Goal: Task Accomplishment & Management: Complete application form

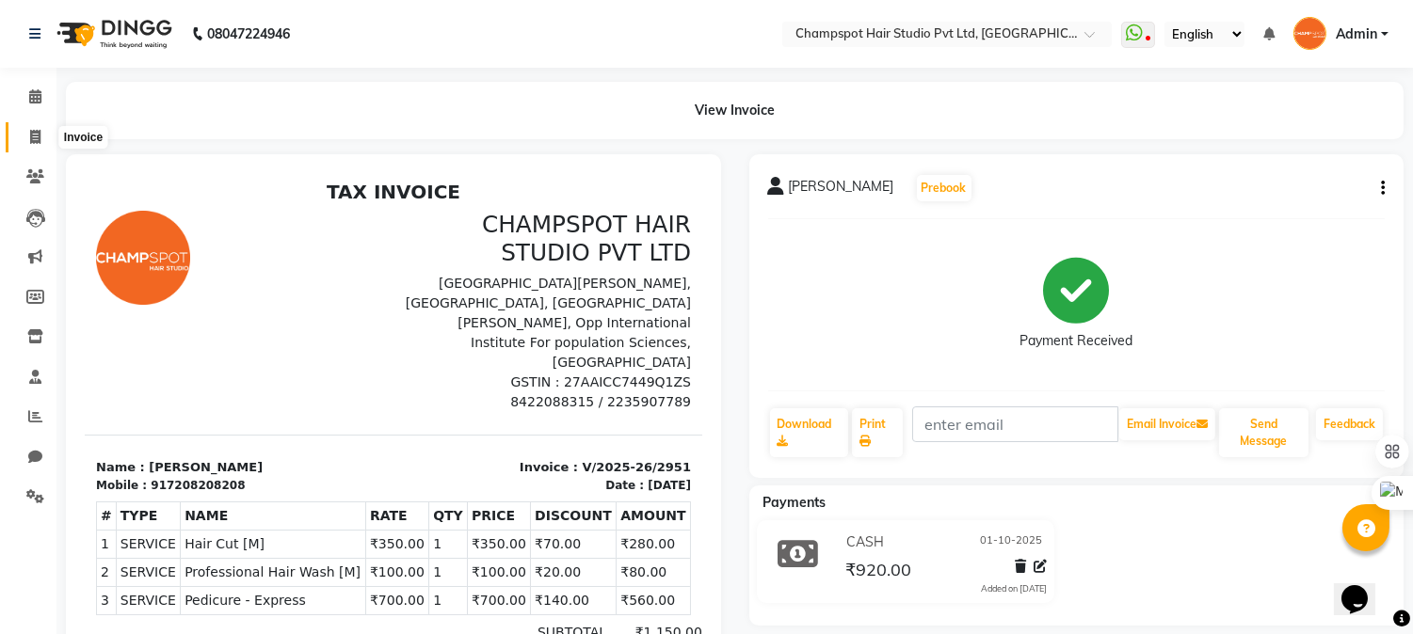
click at [25, 139] on span at bounding box center [35, 138] width 33 height 22
select select "service"
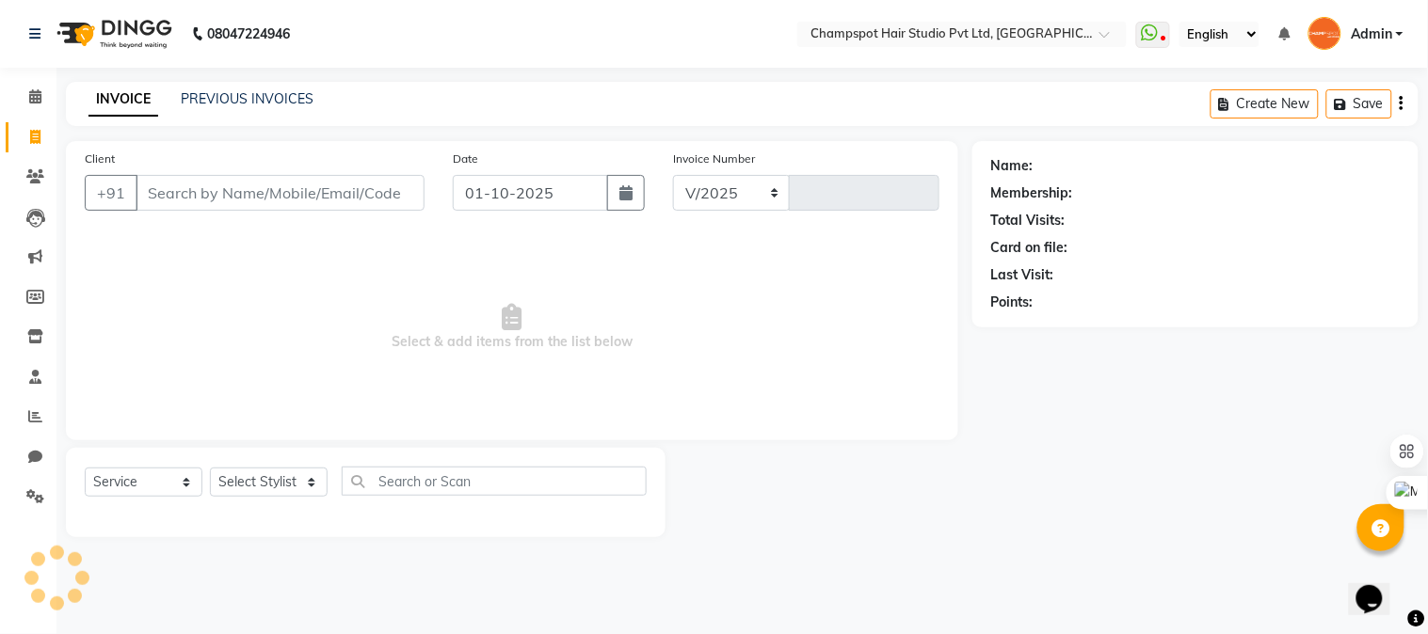
select select "7690"
type input "2952"
click at [297, 183] on input "Client" at bounding box center [280, 193] width 289 height 36
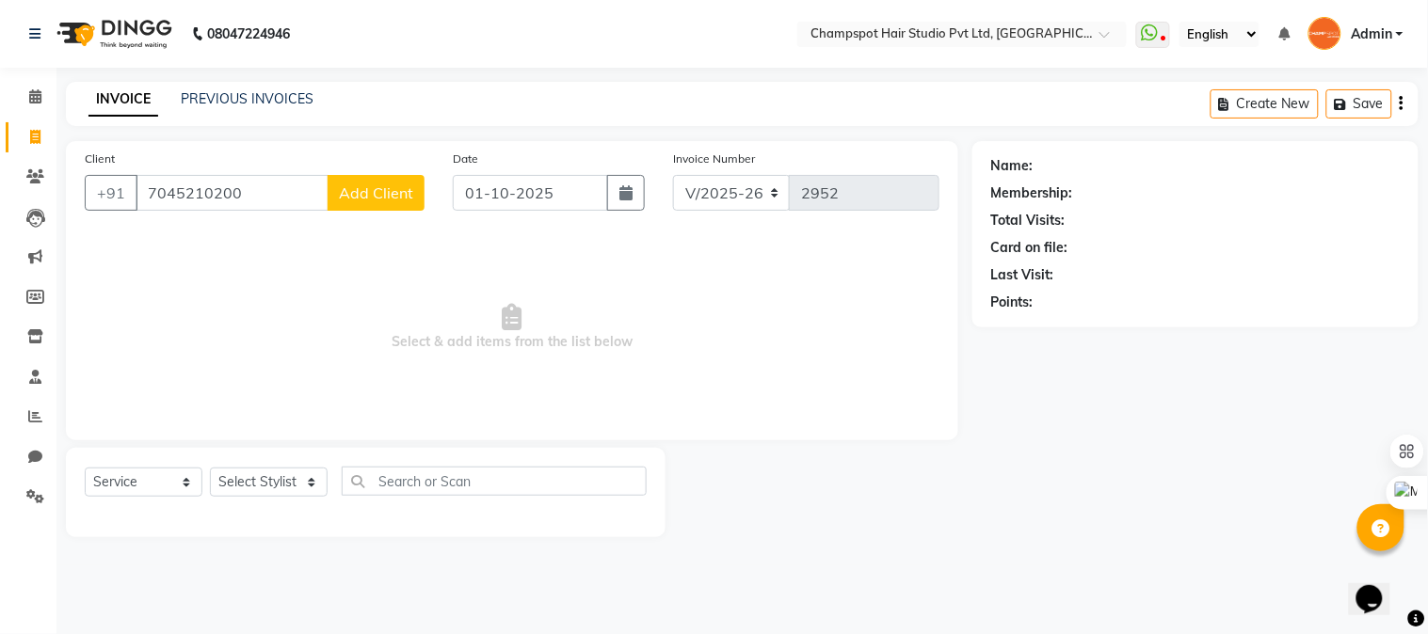
type input "7045210200"
click at [352, 188] on span "Add Client" at bounding box center [376, 193] width 74 height 19
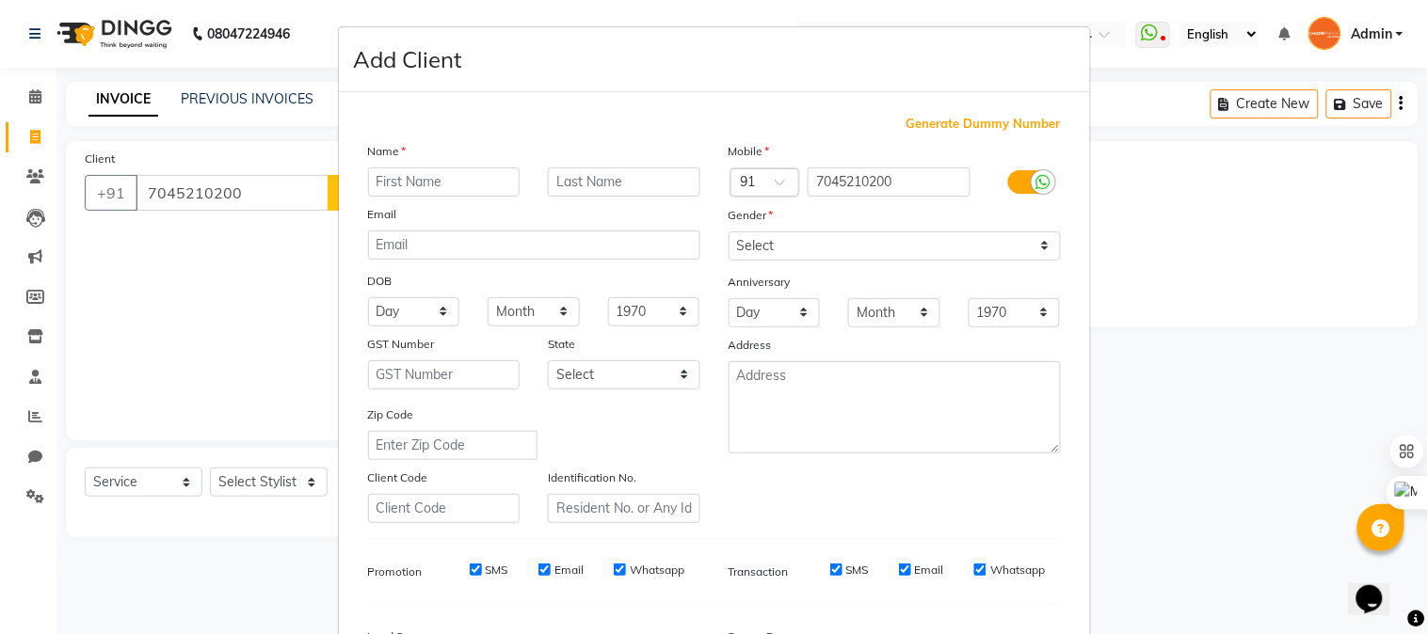
click at [447, 183] on input "text" at bounding box center [444, 182] width 152 height 29
type input "jus"
click at [768, 243] on select "Select [DEMOGRAPHIC_DATA] [DEMOGRAPHIC_DATA] Other Prefer Not To Say" at bounding box center [895, 246] width 332 height 29
select select "[DEMOGRAPHIC_DATA]"
click at [729, 232] on select "Select [DEMOGRAPHIC_DATA] [DEMOGRAPHIC_DATA] Other Prefer Not To Say" at bounding box center [895, 246] width 332 height 29
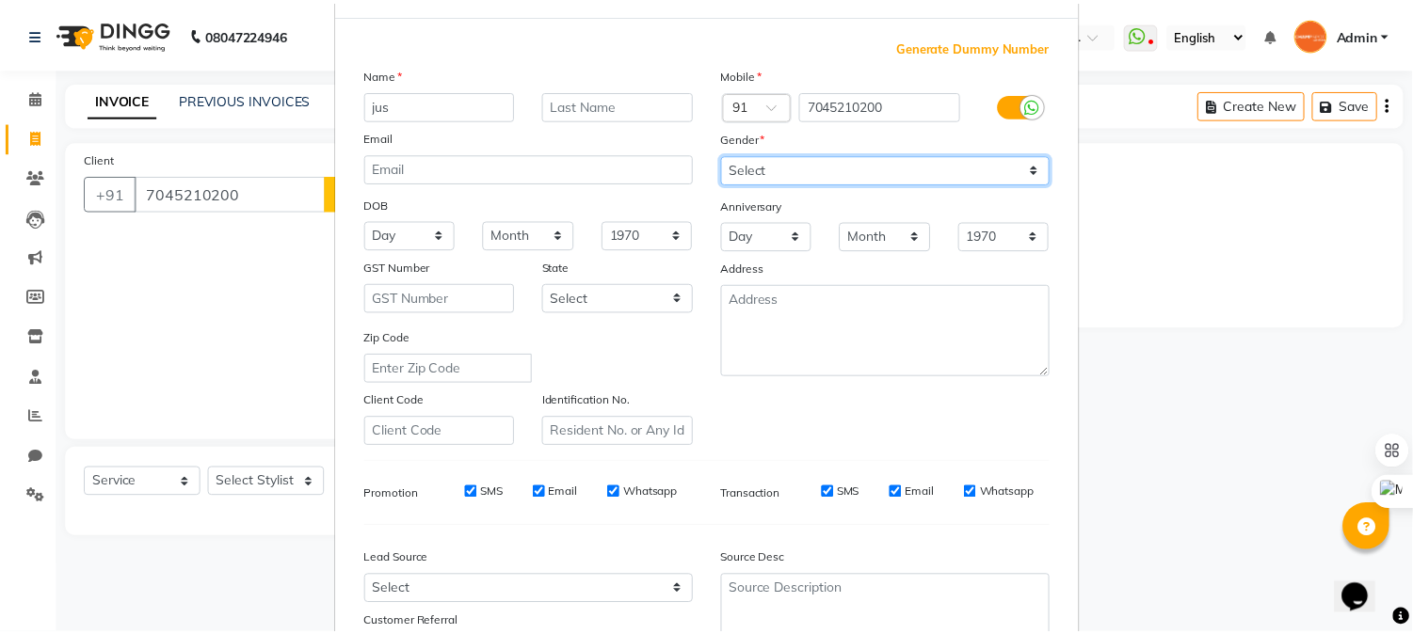
scroll to position [235, 0]
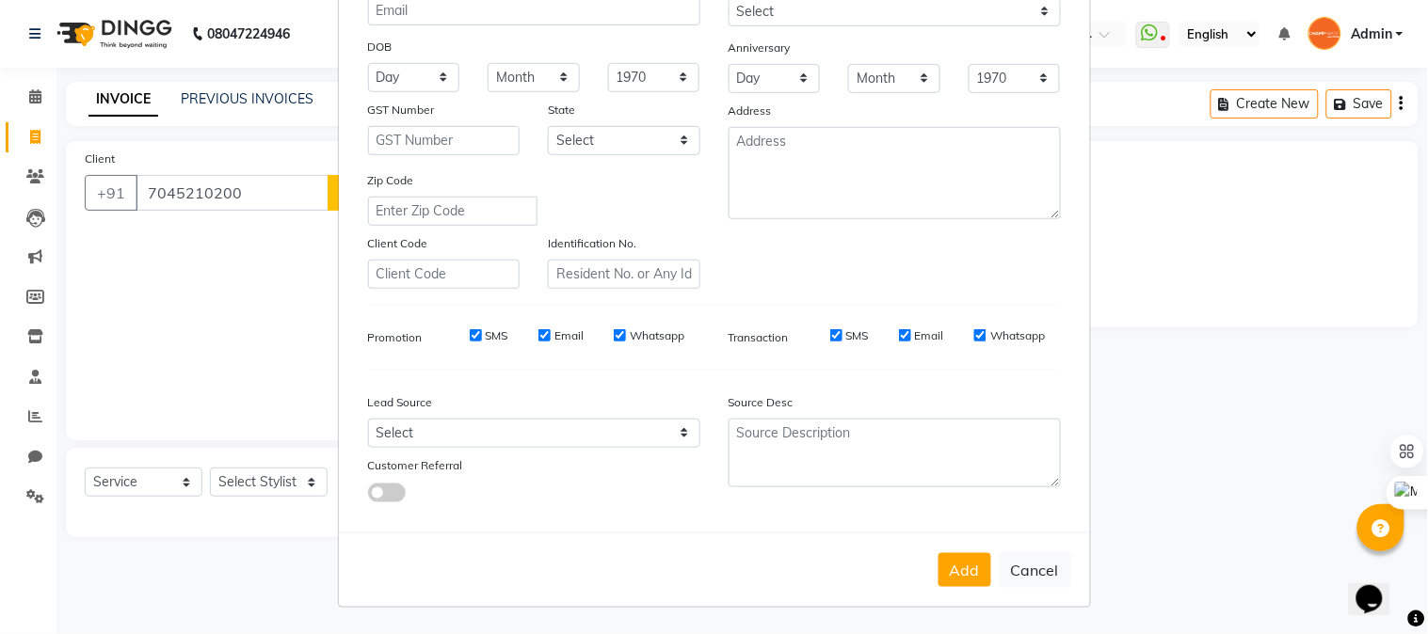
drag, startPoint x: 968, startPoint y: 561, endPoint x: 932, endPoint y: 559, distance: 35.8
click at [944, 562] on button "Add" at bounding box center [964, 570] width 53 height 34
select select
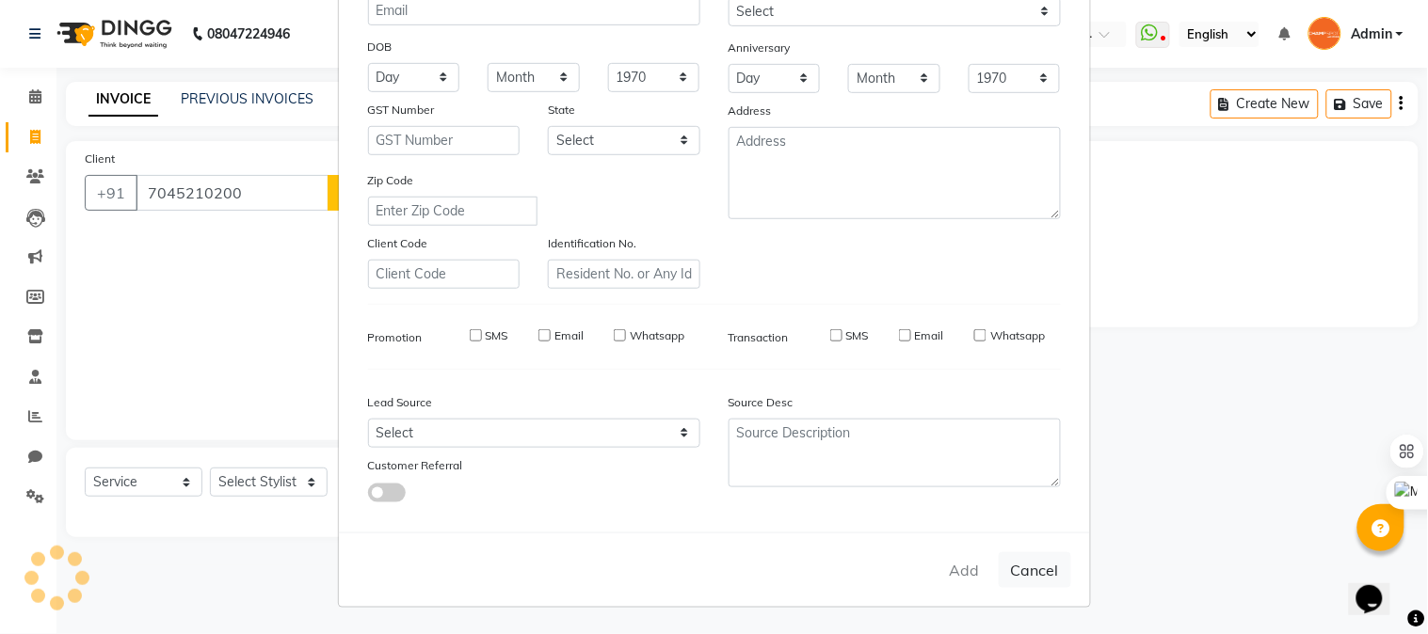
select select
checkbox input "false"
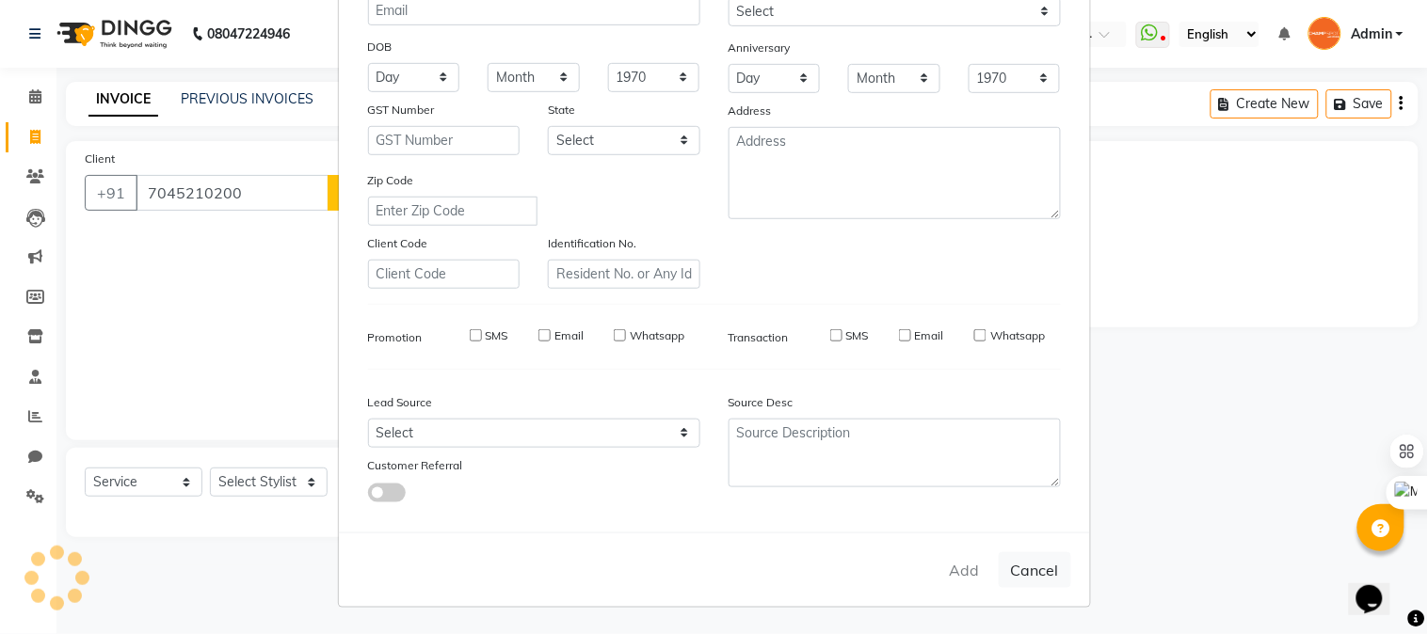
checkbox input "false"
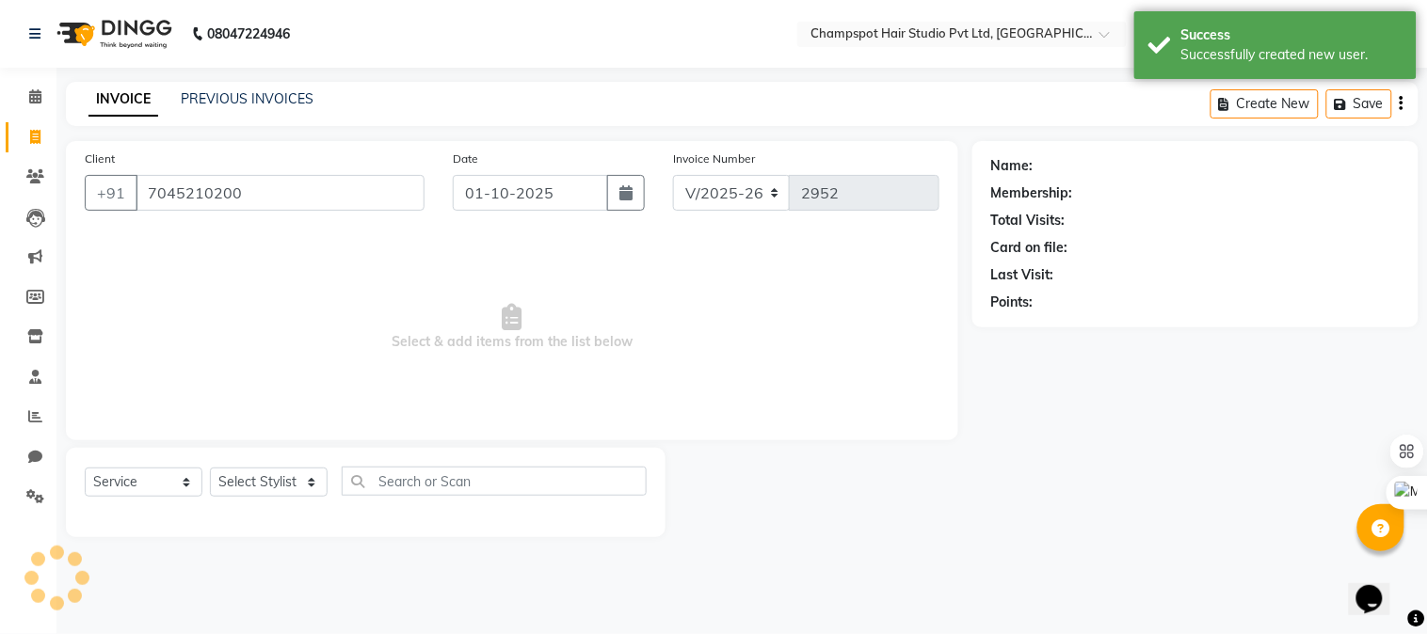
select select "1: Object"
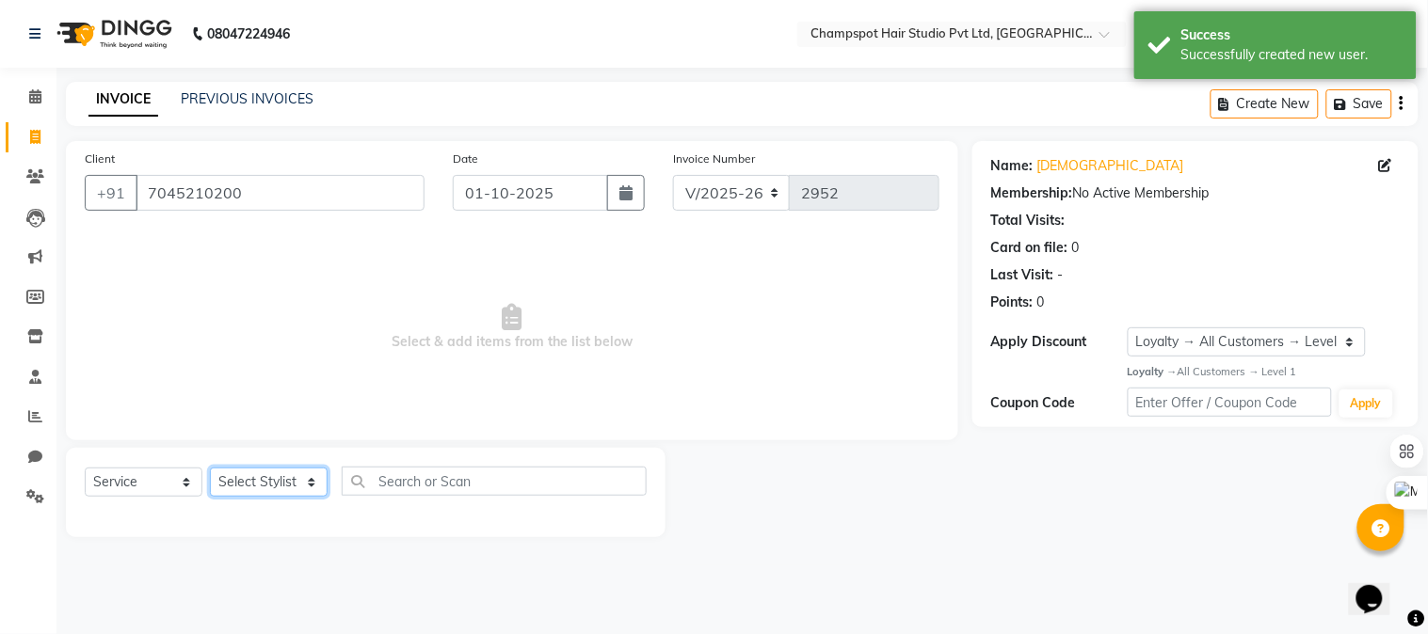
click at [289, 469] on select "Select Stylist Admin [PERSON_NAME] [PERSON_NAME] [PERSON_NAME] [PERSON_NAME] [P…" at bounding box center [269, 482] width 118 height 29
select select "69005"
click at [210, 469] on select "Select Stylist Admin [PERSON_NAME] [PERSON_NAME] [PERSON_NAME] [PERSON_NAME] [P…" at bounding box center [269, 482] width 118 height 29
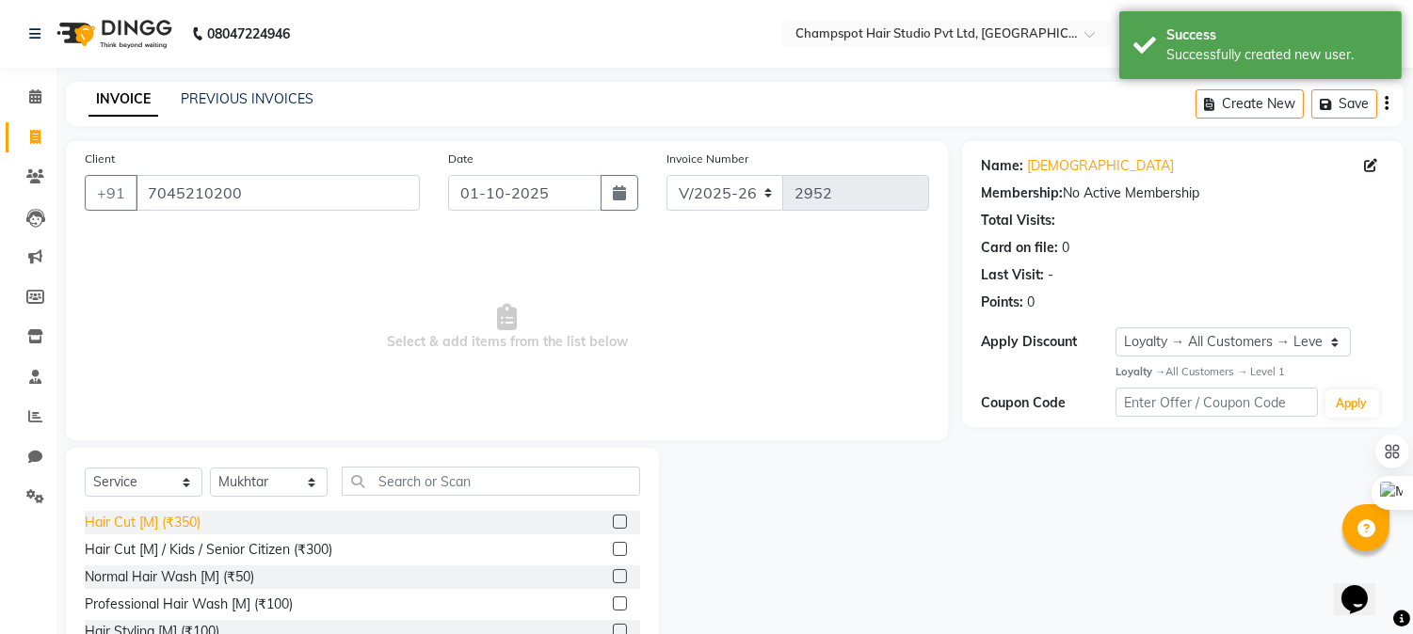
click at [175, 522] on div "Hair Cut [M] (₹350)" at bounding box center [143, 523] width 116 height 20
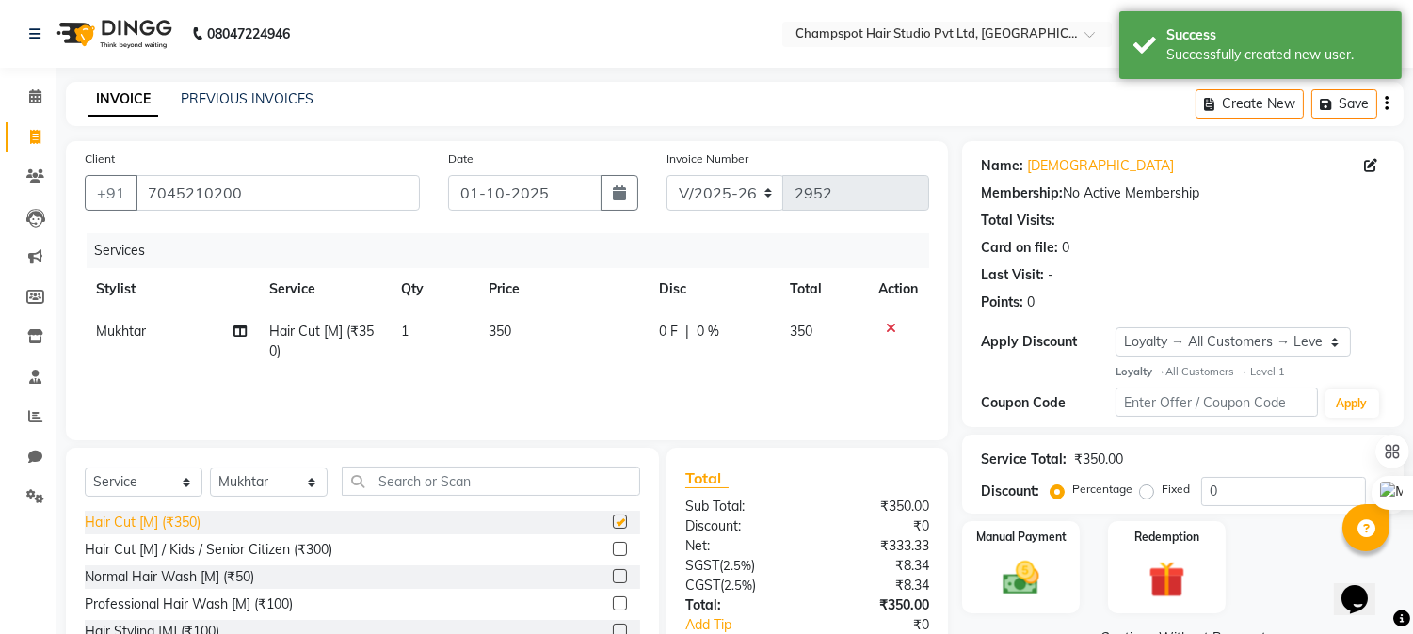
checkbox input "false"
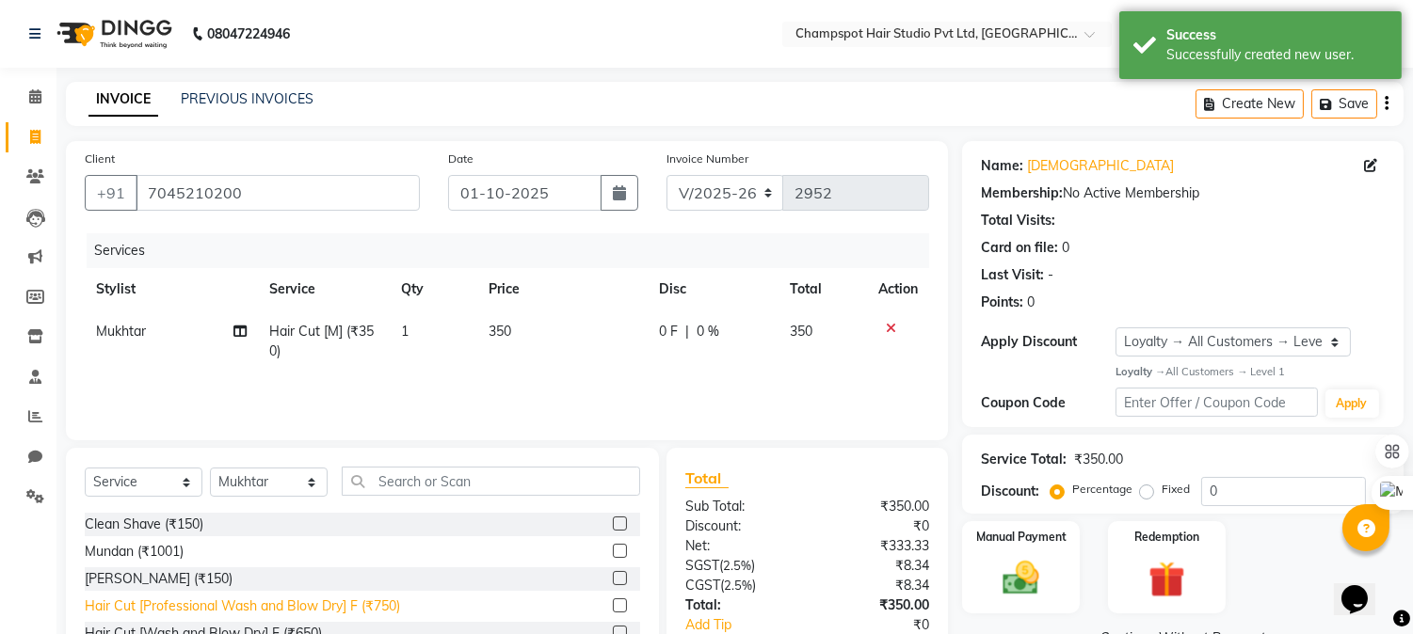
scroll to position [209, 0]
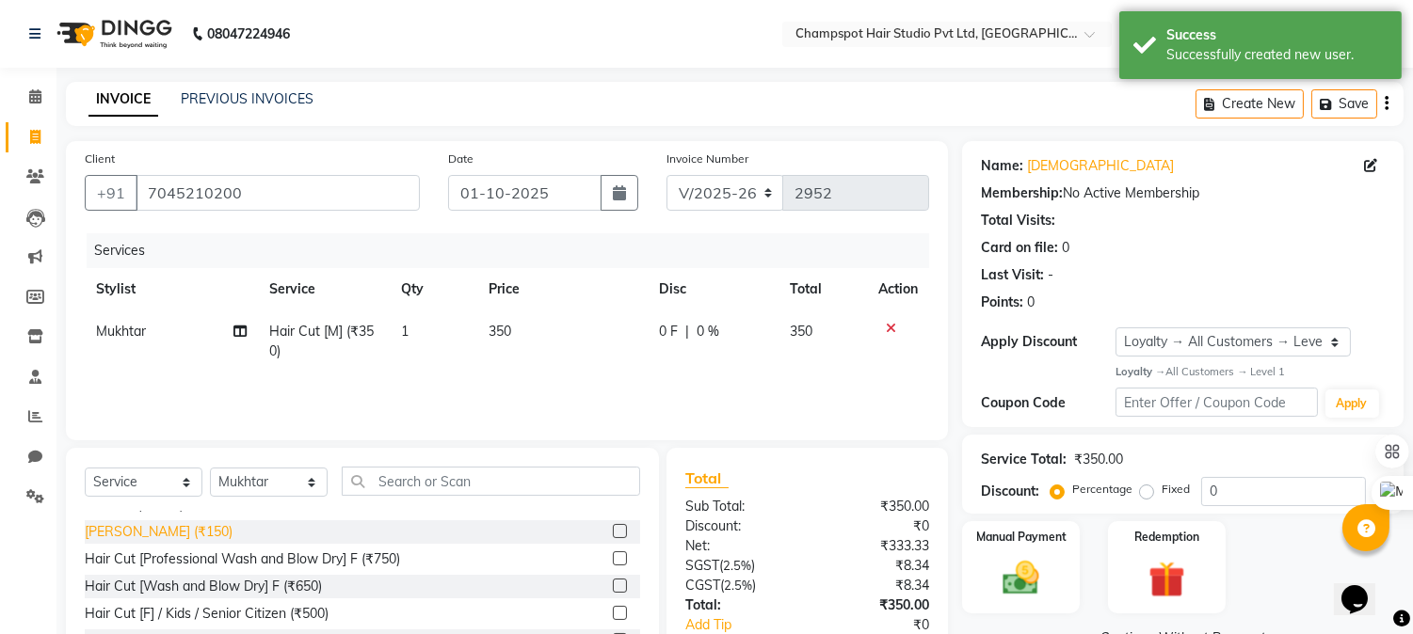
click at [136, 522] on div "[PERSON_NAME] (₹150)" at bounding box center [159, 532] width 148 height 20
checkbox input "false"
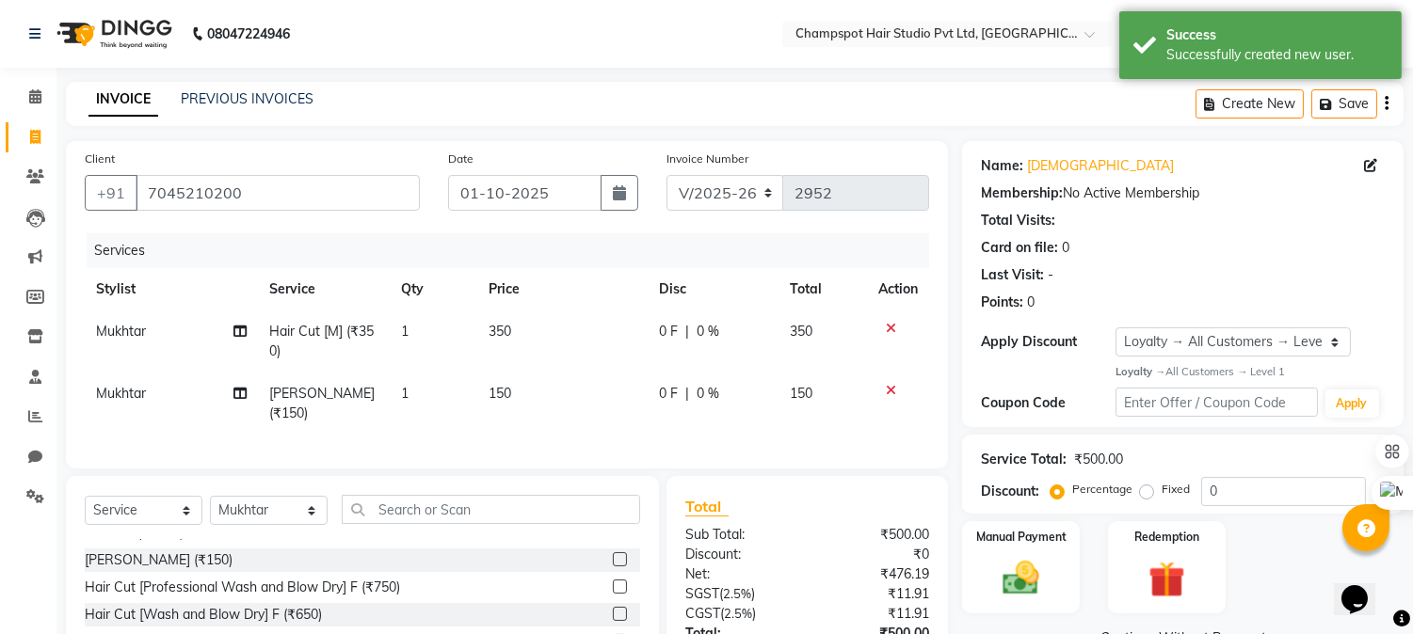
scroll to position [143, 0]
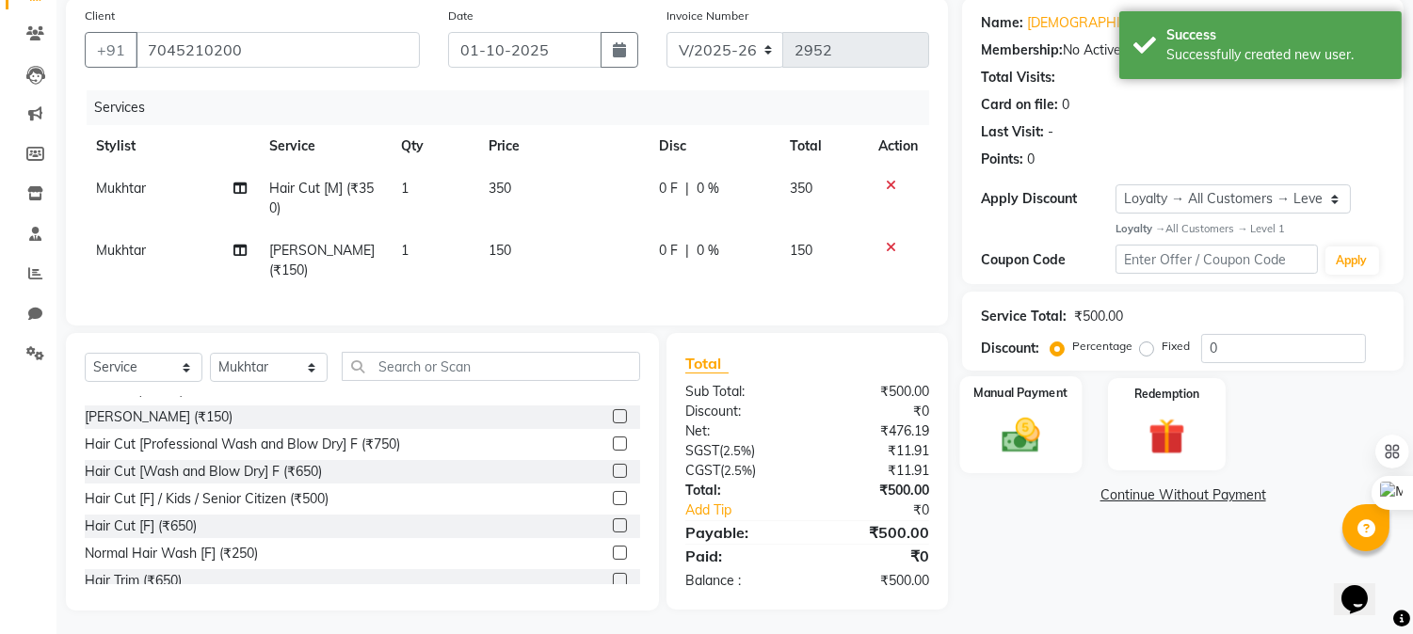
click at [1011, 427] on img at bounding box center [1021, 435] width 62 height 44
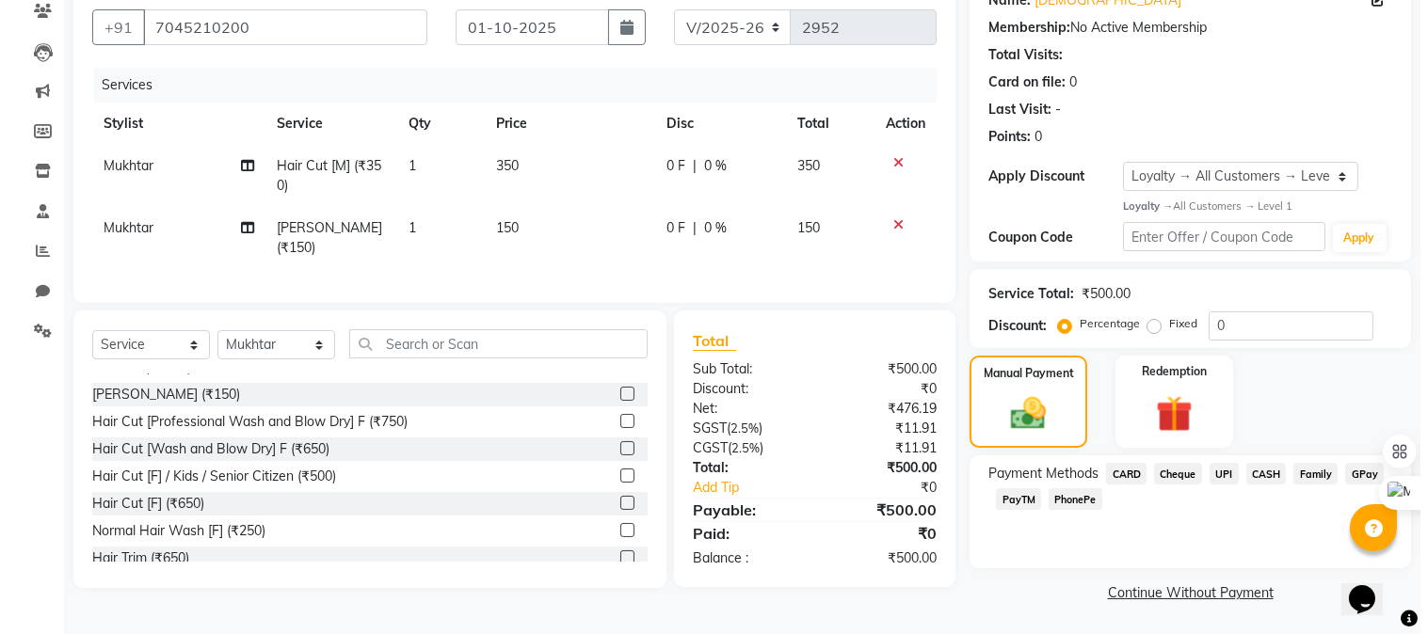
scroll to position [0, 0]
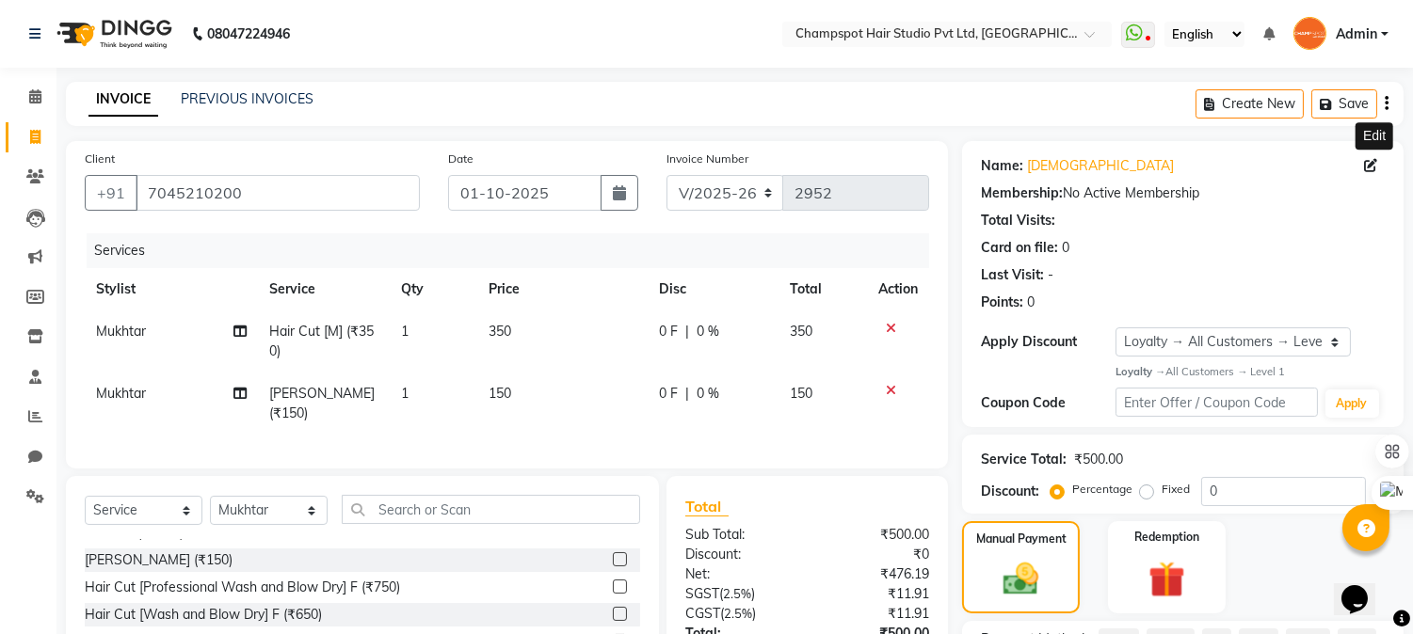
click at [1378, 160] on span at bounding box center [1374, 166] width 21 height 20
click at [1371, 166] on icon at bounding box center [1370, 165] width 13 height 13
select select "[DEMOGRAPHIC_DATA]"
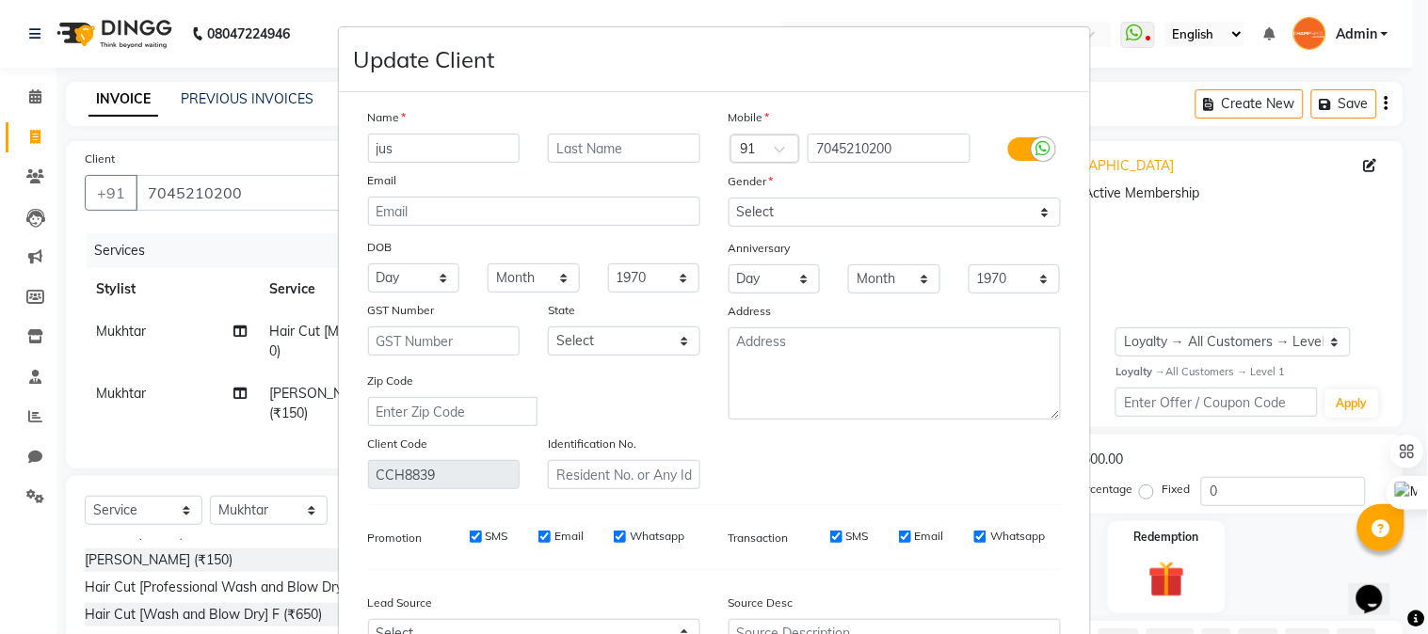
drag, startPoint x: 446, startPoint y: 147, endPoint x: 123, endPoint y: 120, distance: 324.0
click at [123, 120] on ngb-modal-window "Update Client Name jus Email DOB Day 01 02 03 04 05 06 07 08 09 10 11 12 13 14 …" at bounding box center [714, 317] width 1428 height 634
type input "A"
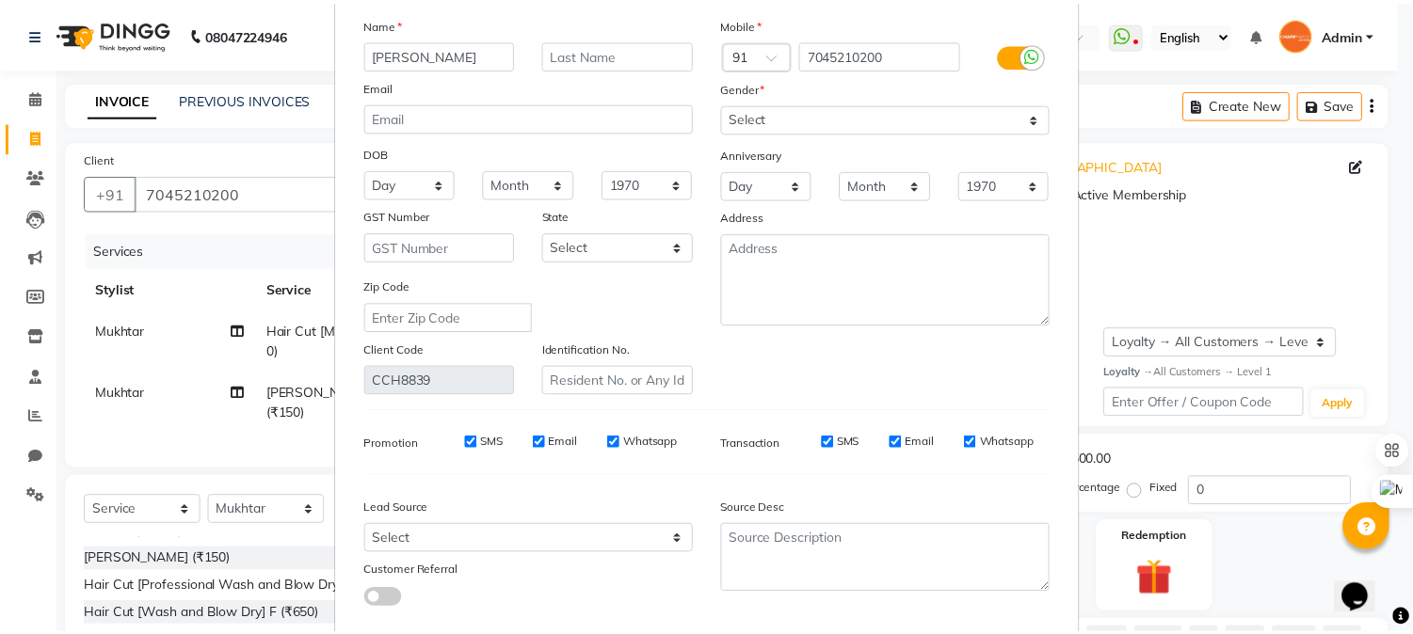
scroll to position [202, 0]
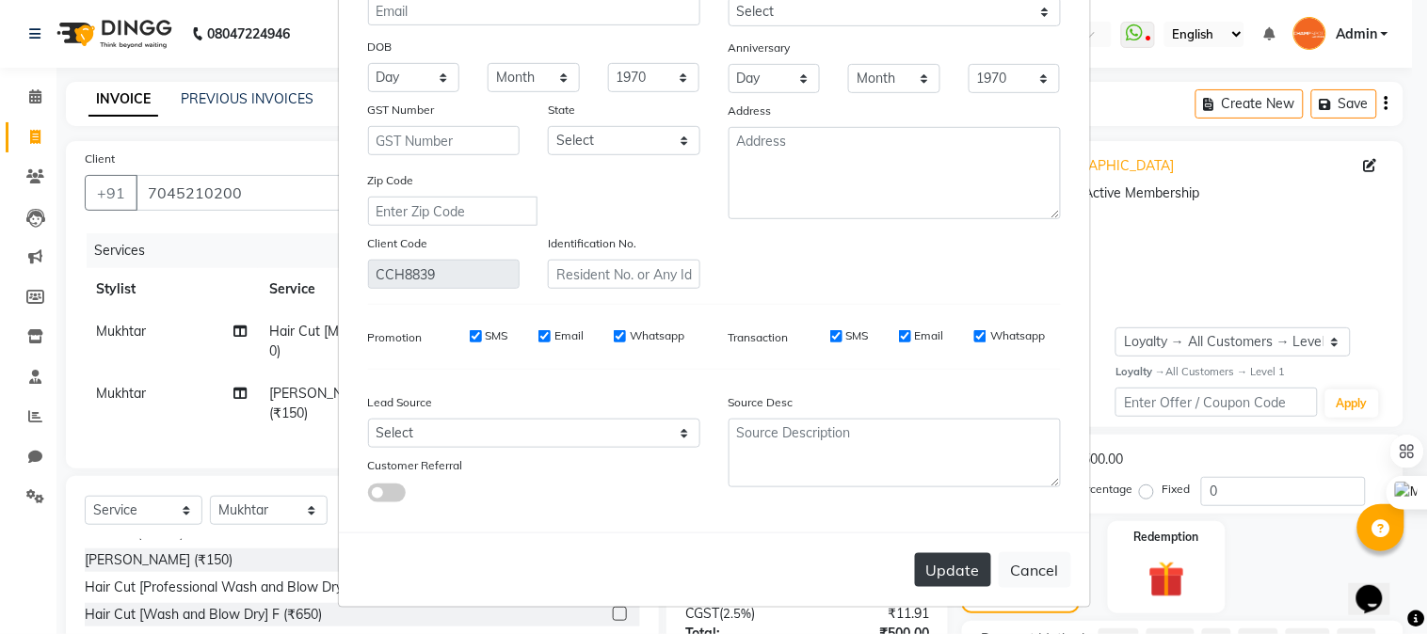
type input "[PERSON_NAME]"
click at [942, 567] on button "Update" at bounding box center [953, 570] width 76 height 34
select select
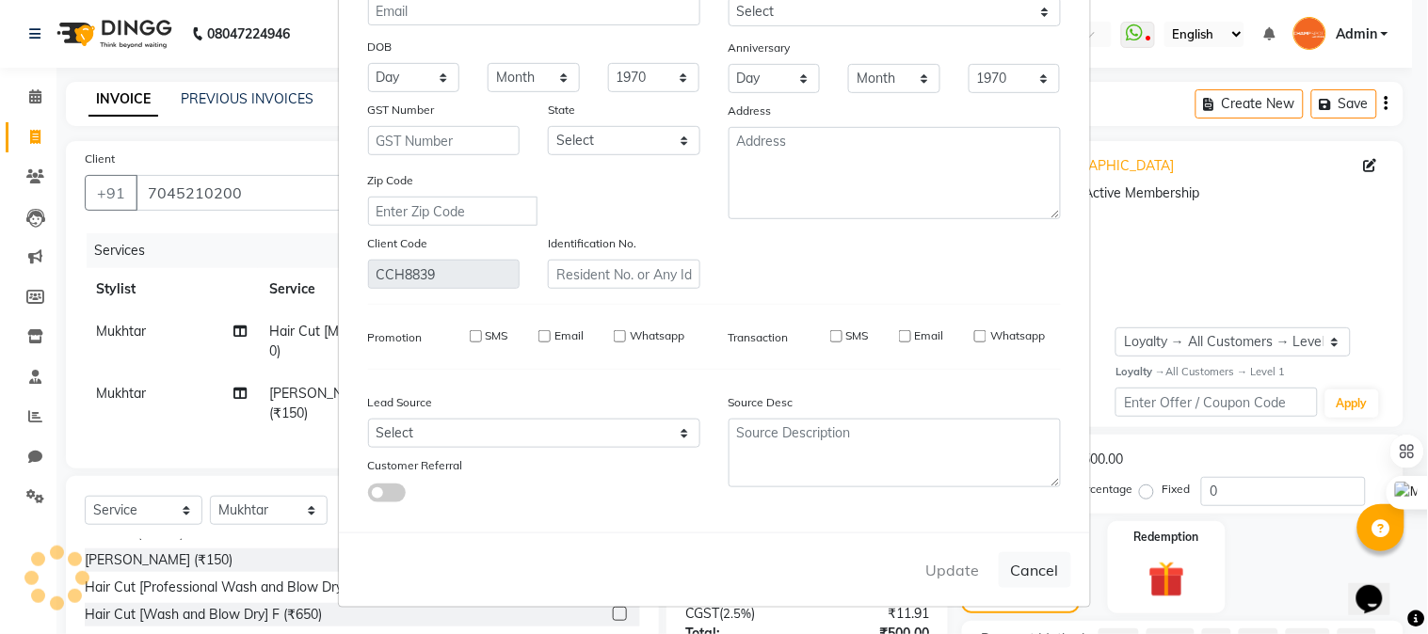
select select
checkbox input "false"
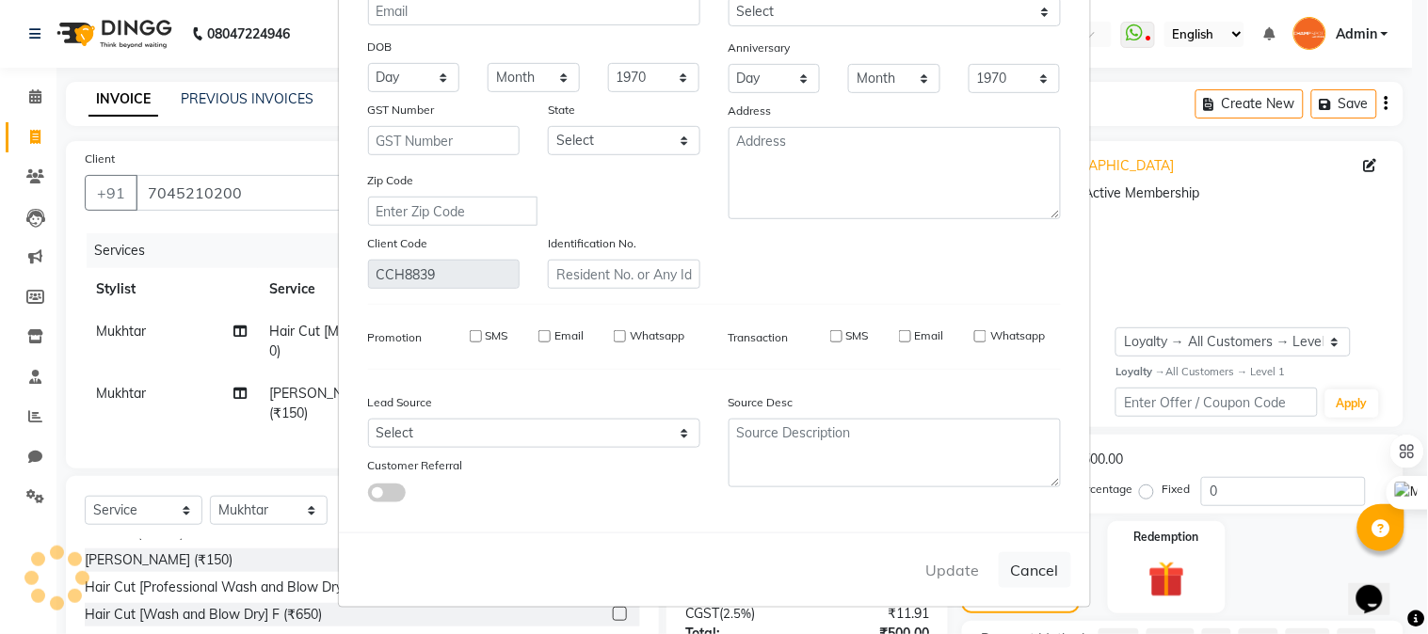
checkbox input "false"
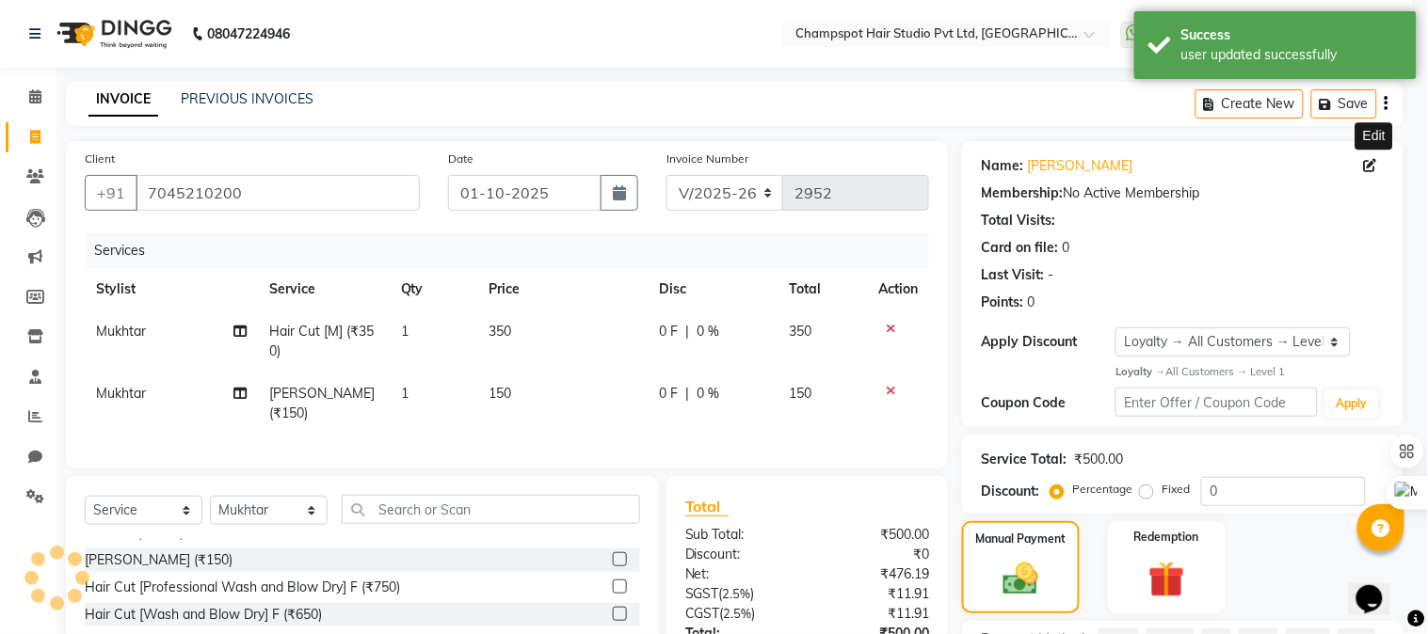
select select "1: Object"
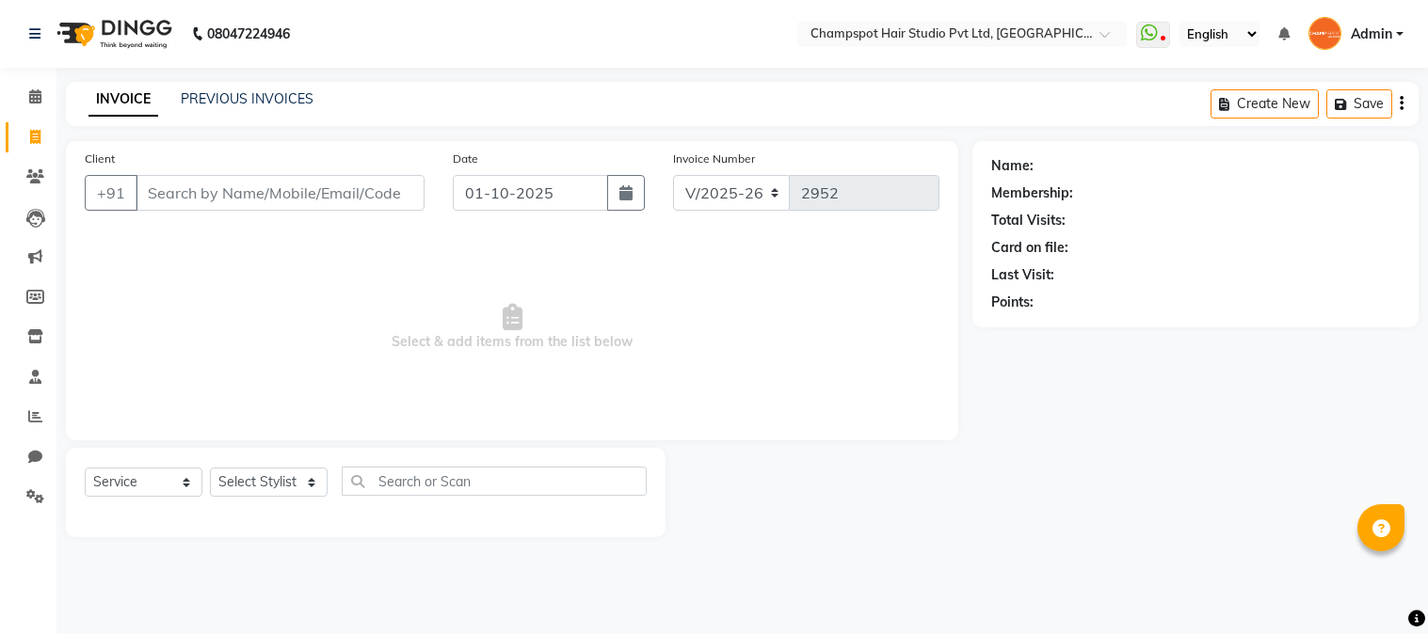
select select "7690"
select select "service"
click at [278, 193] on input "Client" at bounding box center [280, 193] width 289 height 36
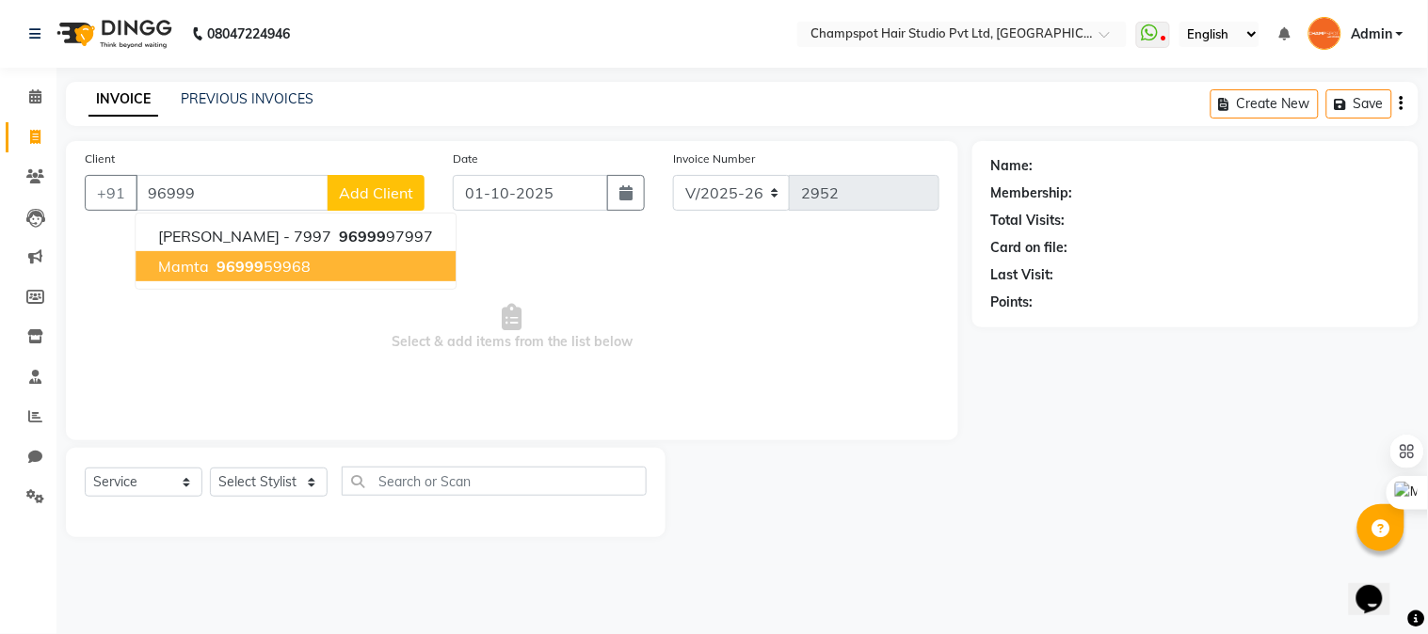
click at [307, 275] on button "Mamta 96999 59968" at bounding box center [296, 266] width 320 height 30
type input "9699959968"
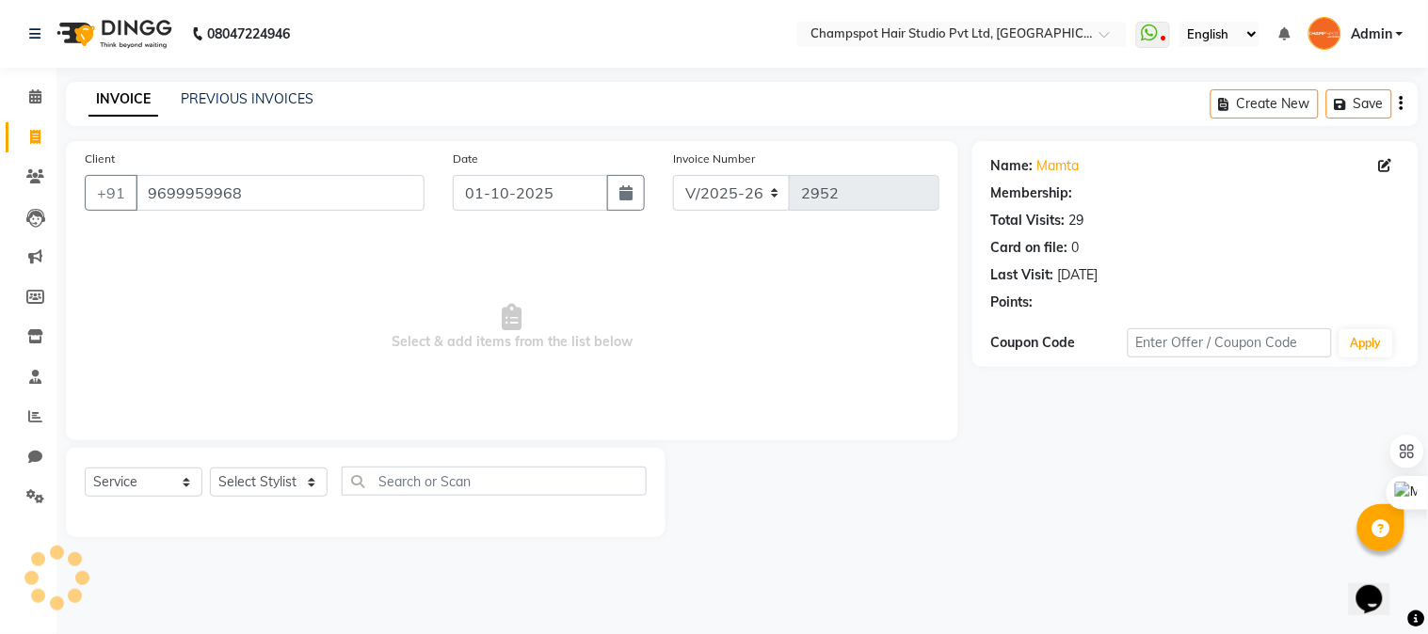
select select "2: Object"
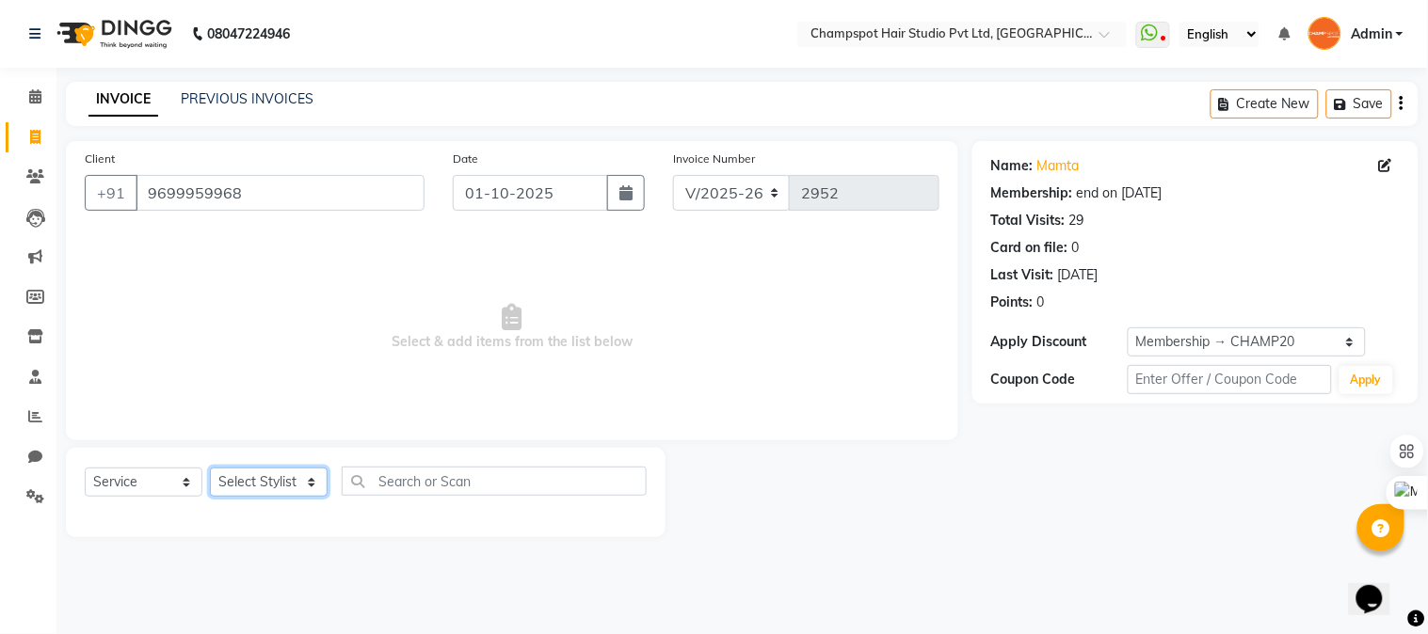
click at [307, 476] on select "Select Stylist Admin [PERSON_NAME] [PERSON_NAME] [PERSON_NAME] [PERSON_NAME] [P…" at bounding box center [269, 482] width 118 height 29
select select "69009"
click at [210, 469] on select "Select Stylist Admin [PERSON_NAME] [PERSON_NAME] [PERSON_NAME] [PERSON_NAME] [P…" at bounding box center [269, 482] width 118 height 29
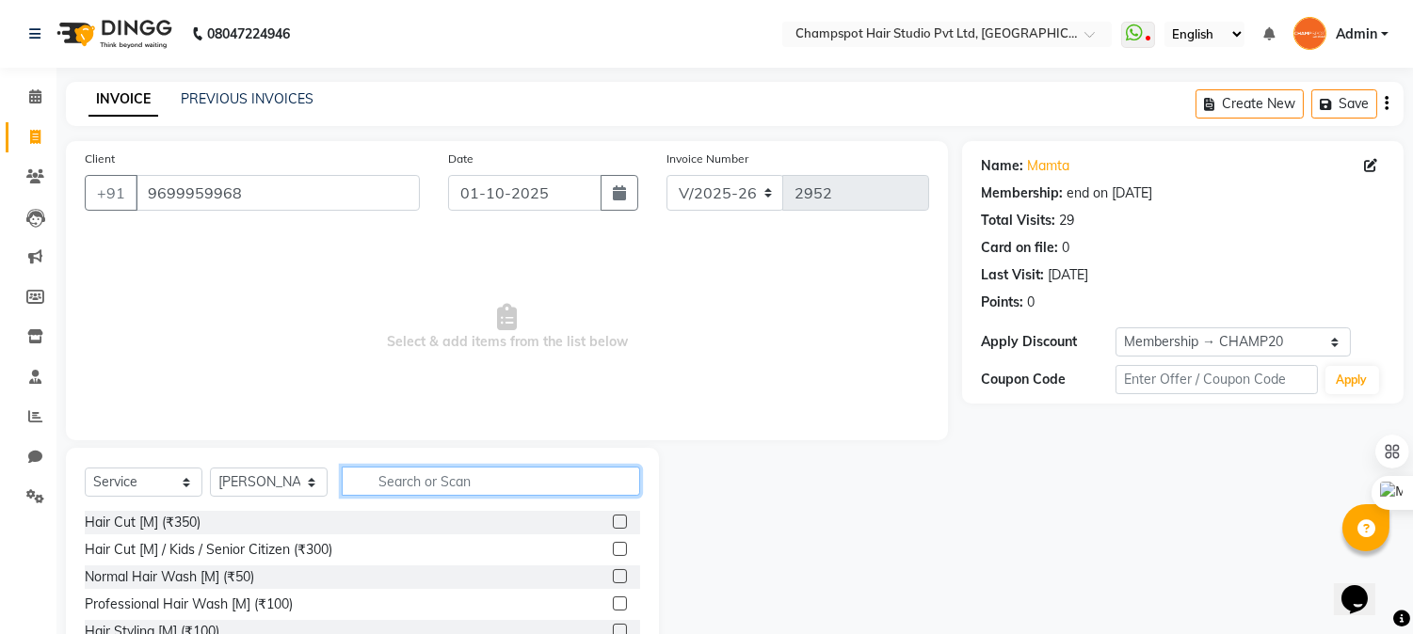
click at [444, 484] on input "text" at bounding box center [491, 481] width 298 height 29
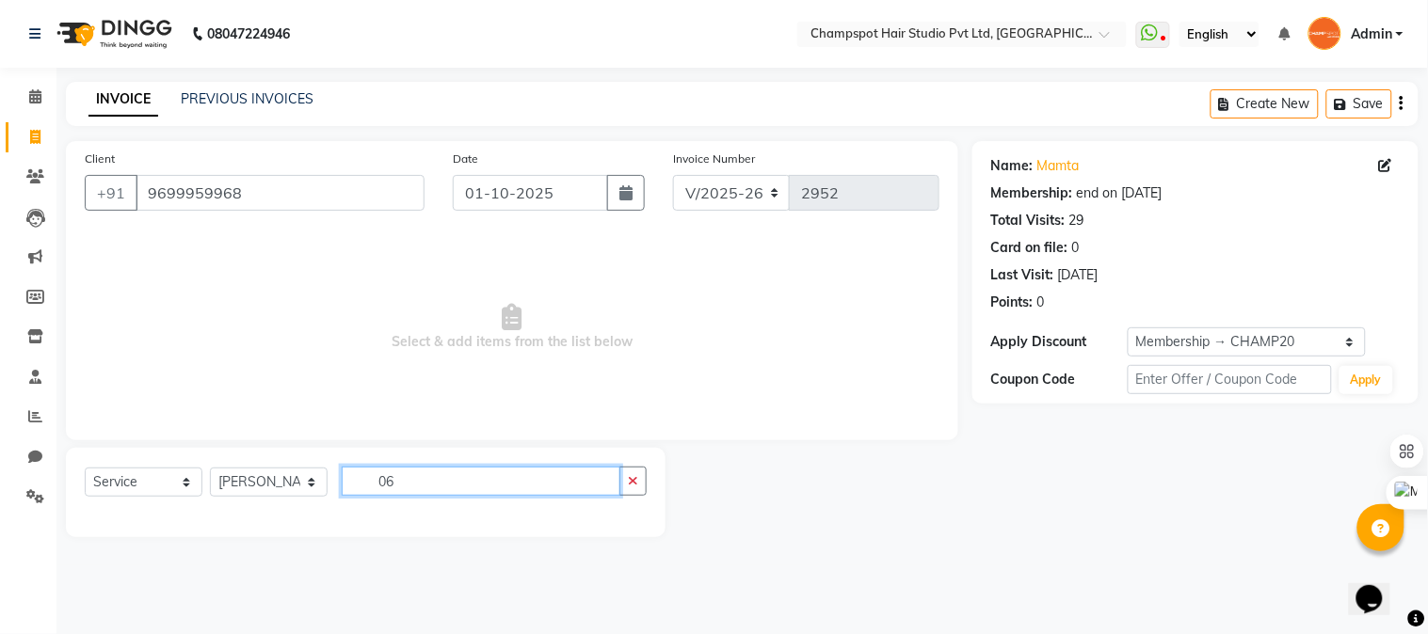
type input "0"
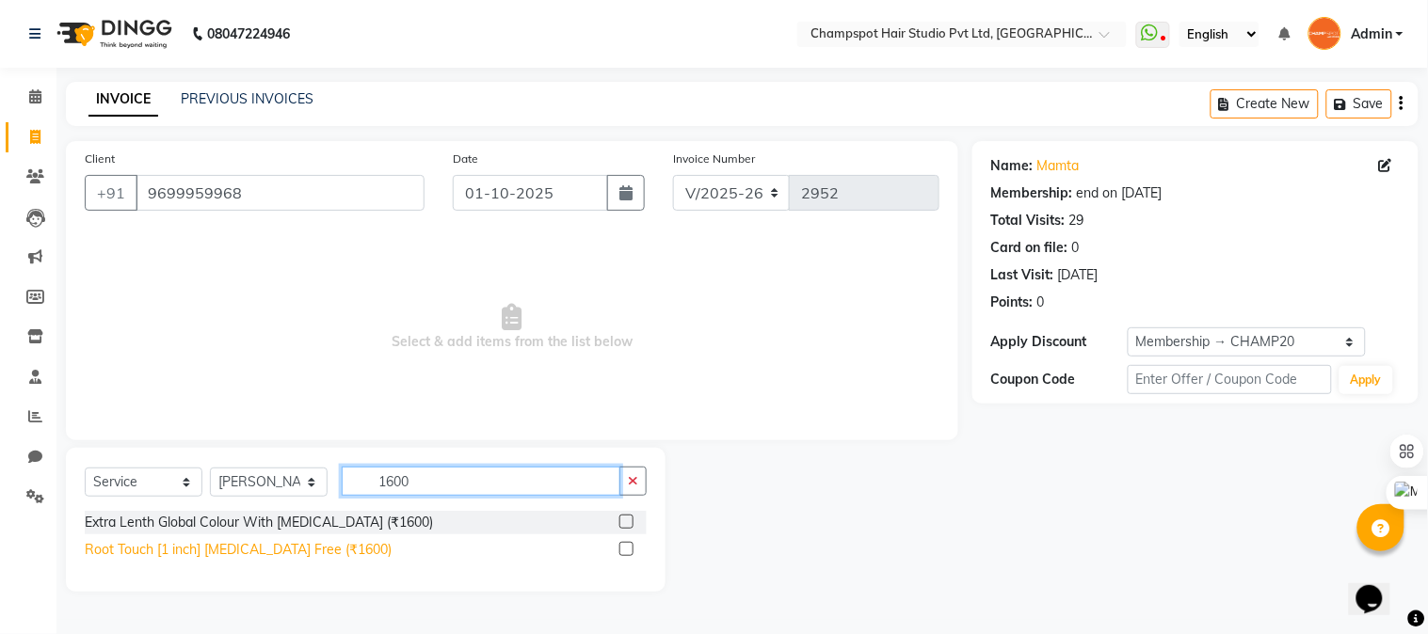
type input "1600"
click at [302, 544] on div "Root Touch [1 inch] [MEDICAL_DATA] Free (₹1600)" at bounding box center [238, 550] width 307 height 20
checkbox input "false"
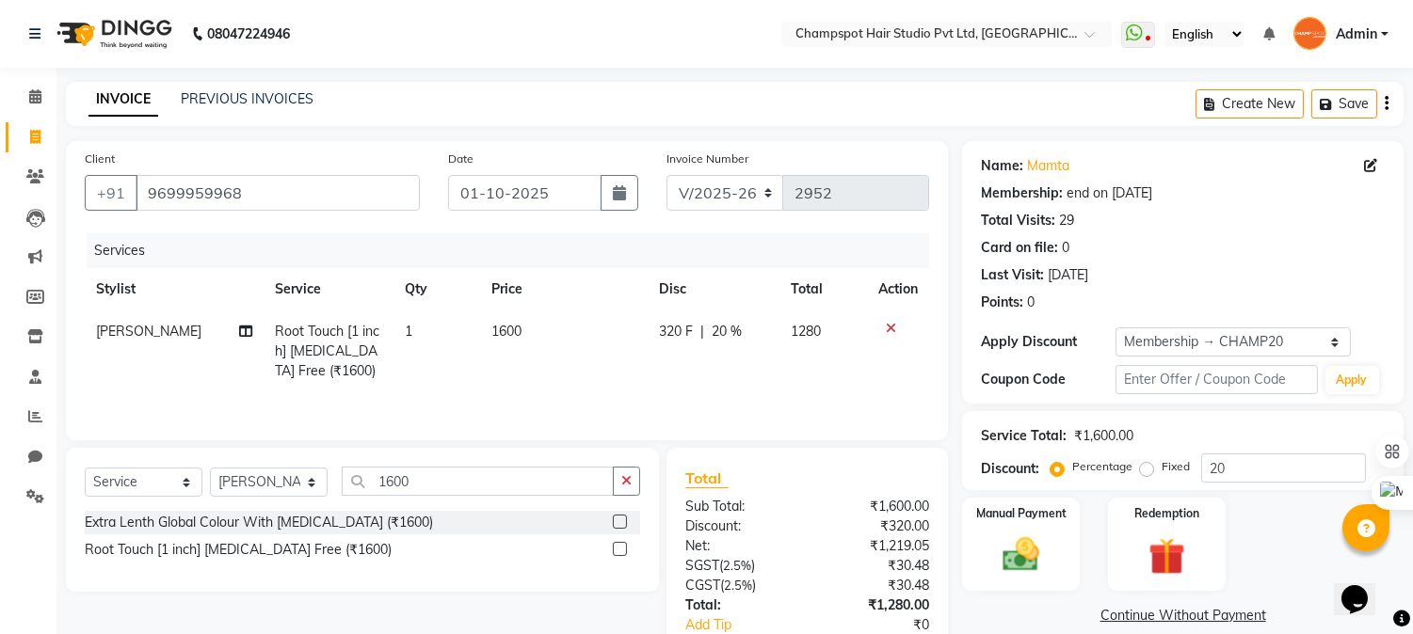
click at [522, 323] on td "1600" at bounding box center [564, 352] width 168 height 82
select select "69009"
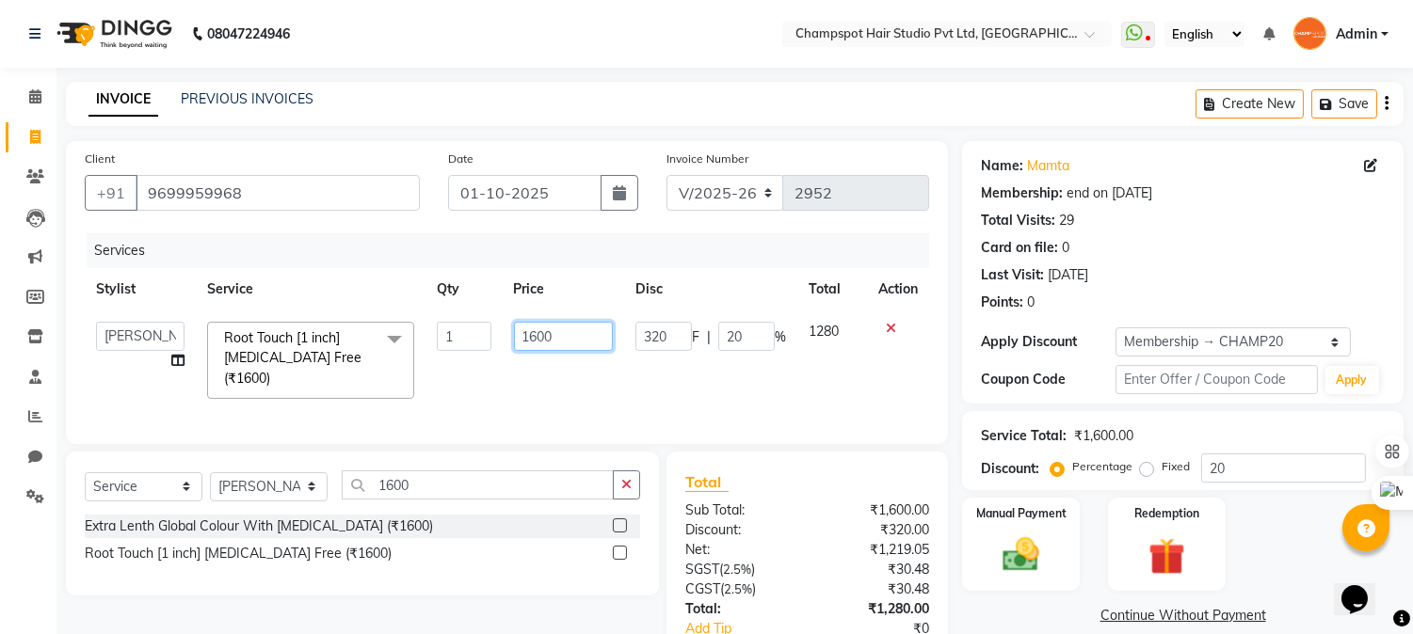
drag, startPoint x: 584, startPoint y: 339, endPoint x: 503, endPoint y: 328, distance: 81.7
click at [503, 328] on td "1600" at bounding box center [563, 361] width 121 height 100
type input "2500"
click at [544, 377] on td "2500" at bounding box center [563, 361] width 121 height 100
select select "69009"
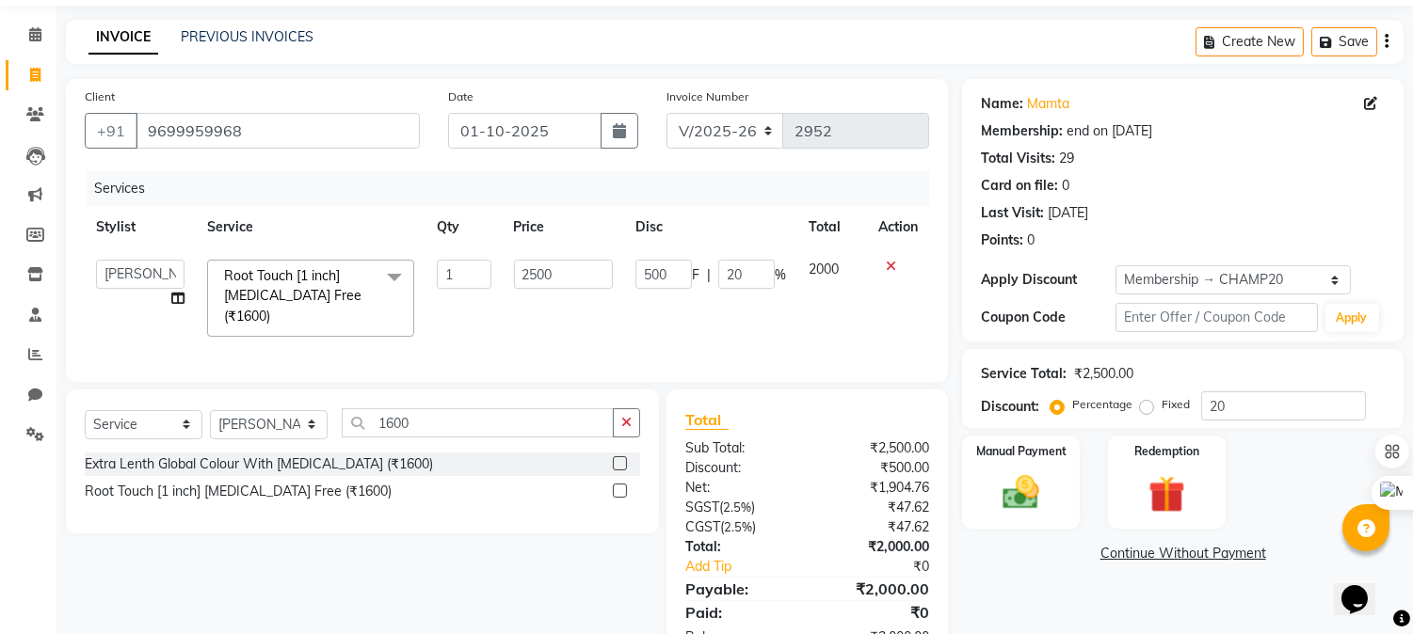
scroll to position [118, 0]
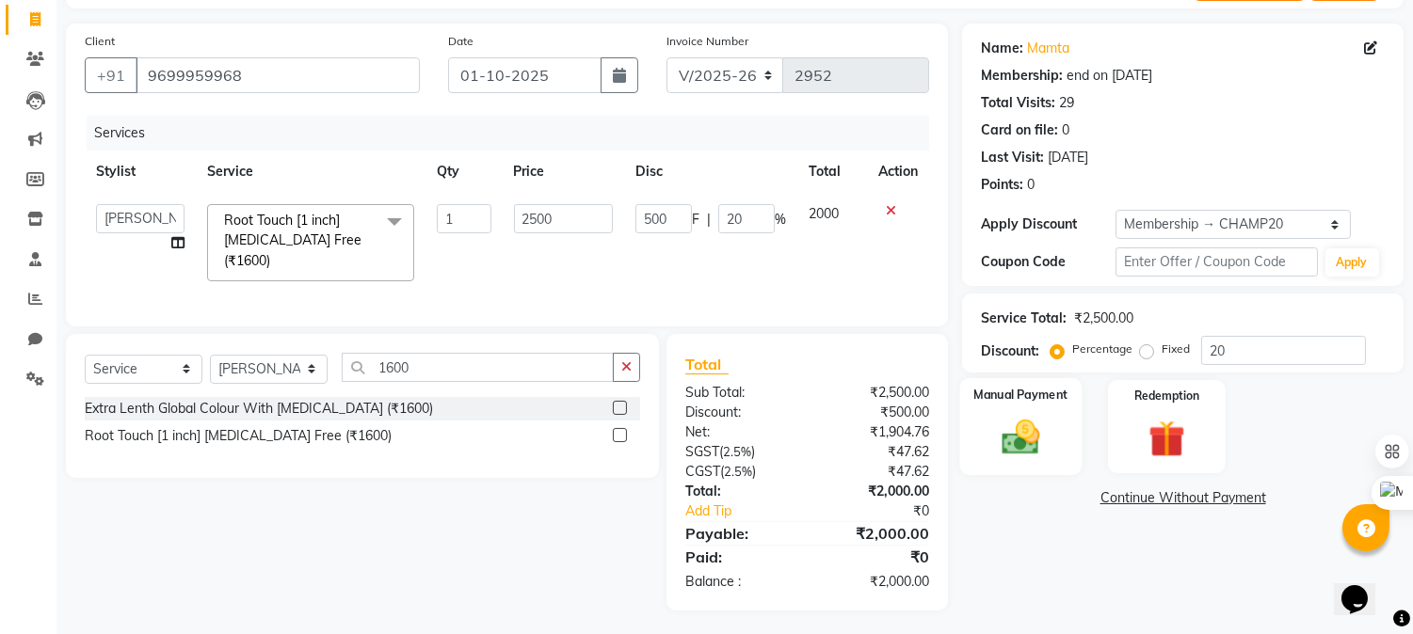
click at [1015, 434] on img at bounding box center [1021, 438] width 62 height 44
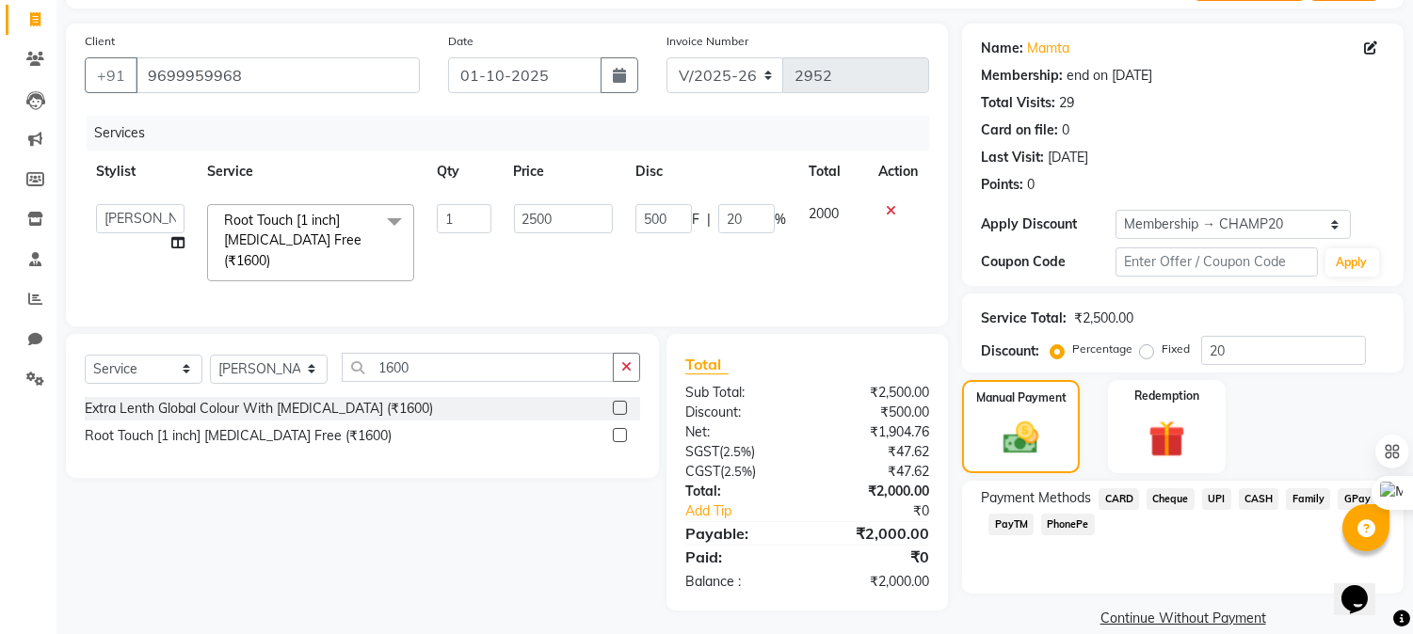
click at [1246, 496] on span "CASH" at bounding box center [1259, 500] width 40 height 22
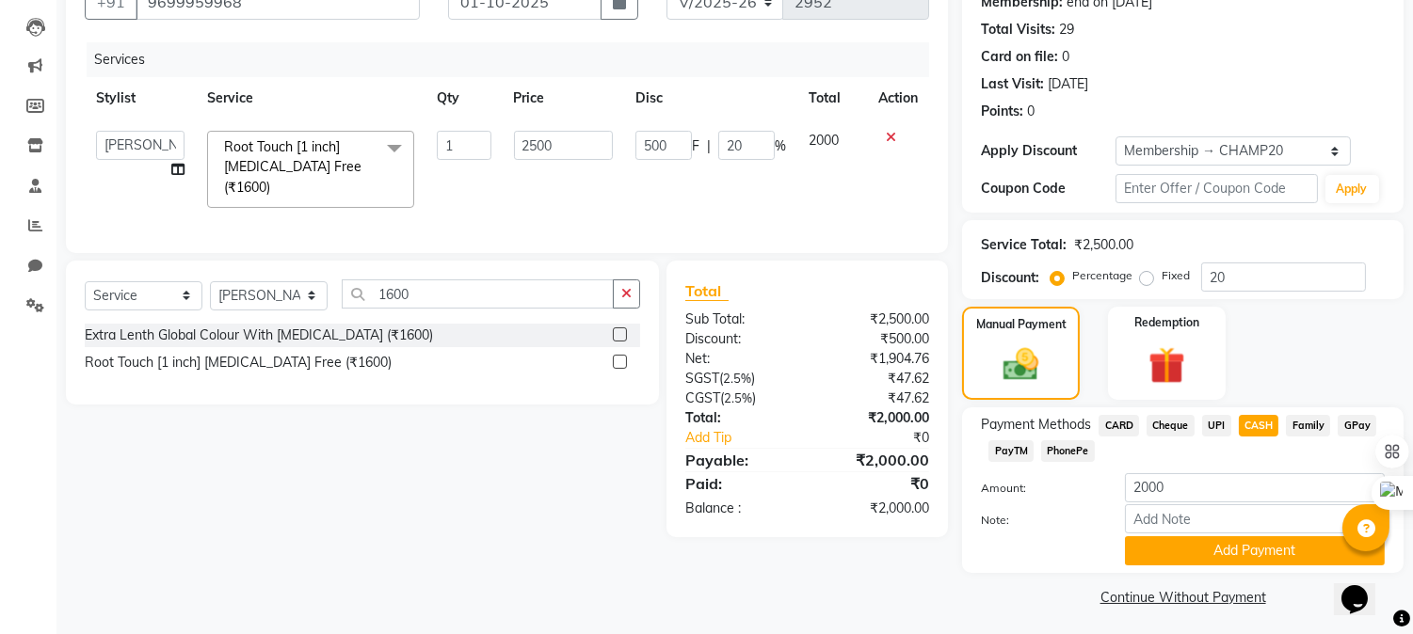
scroll to position [196, 0]
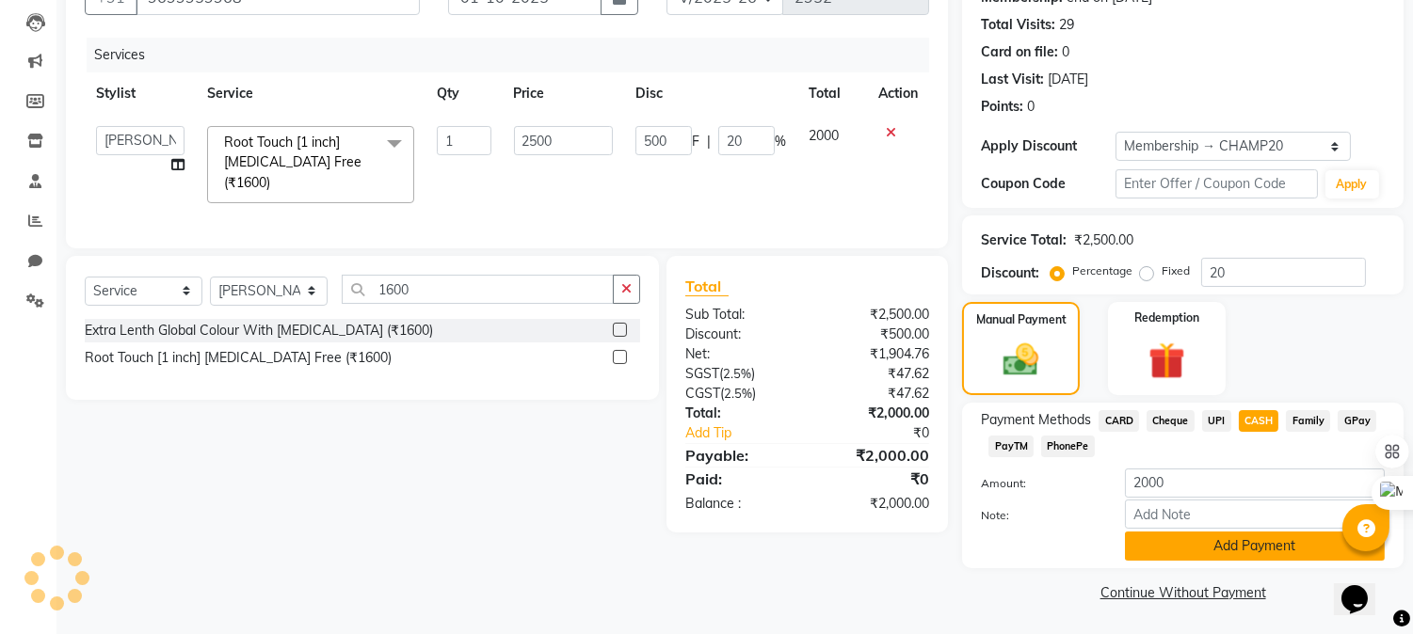
click at [1214, 549] on button "Add Payment" at bounding box center [1255, 546] width 260 height 29
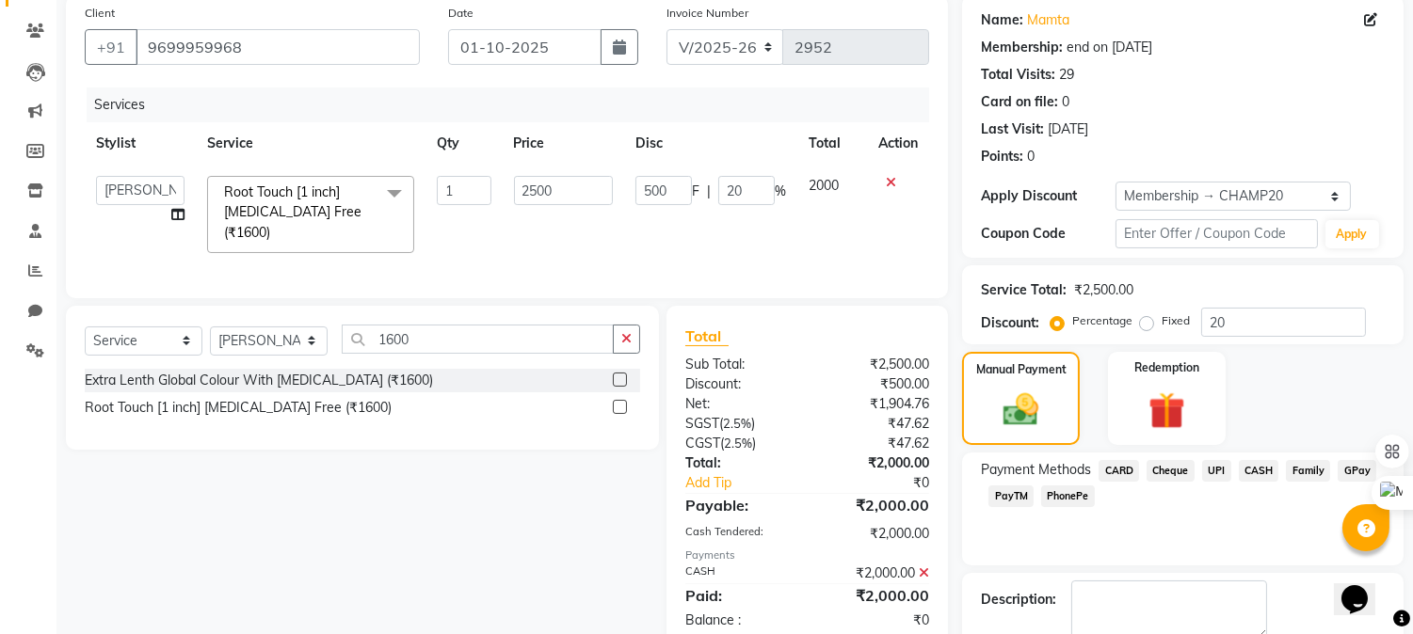
scroll to position [250, 0]
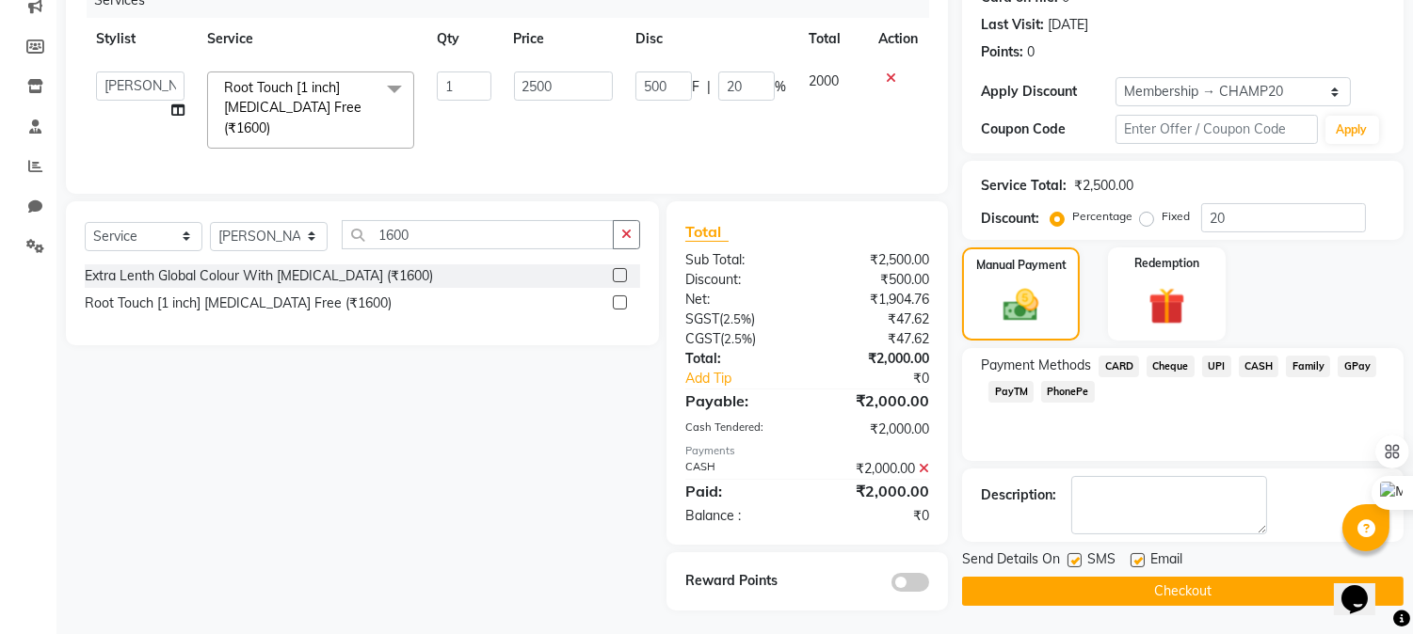
click at [1190, 589] on button "Checkout" at bounding box center [1182, 591] width 441 height 29
